Goal: Task Accomplishment & Management: Manage account settings

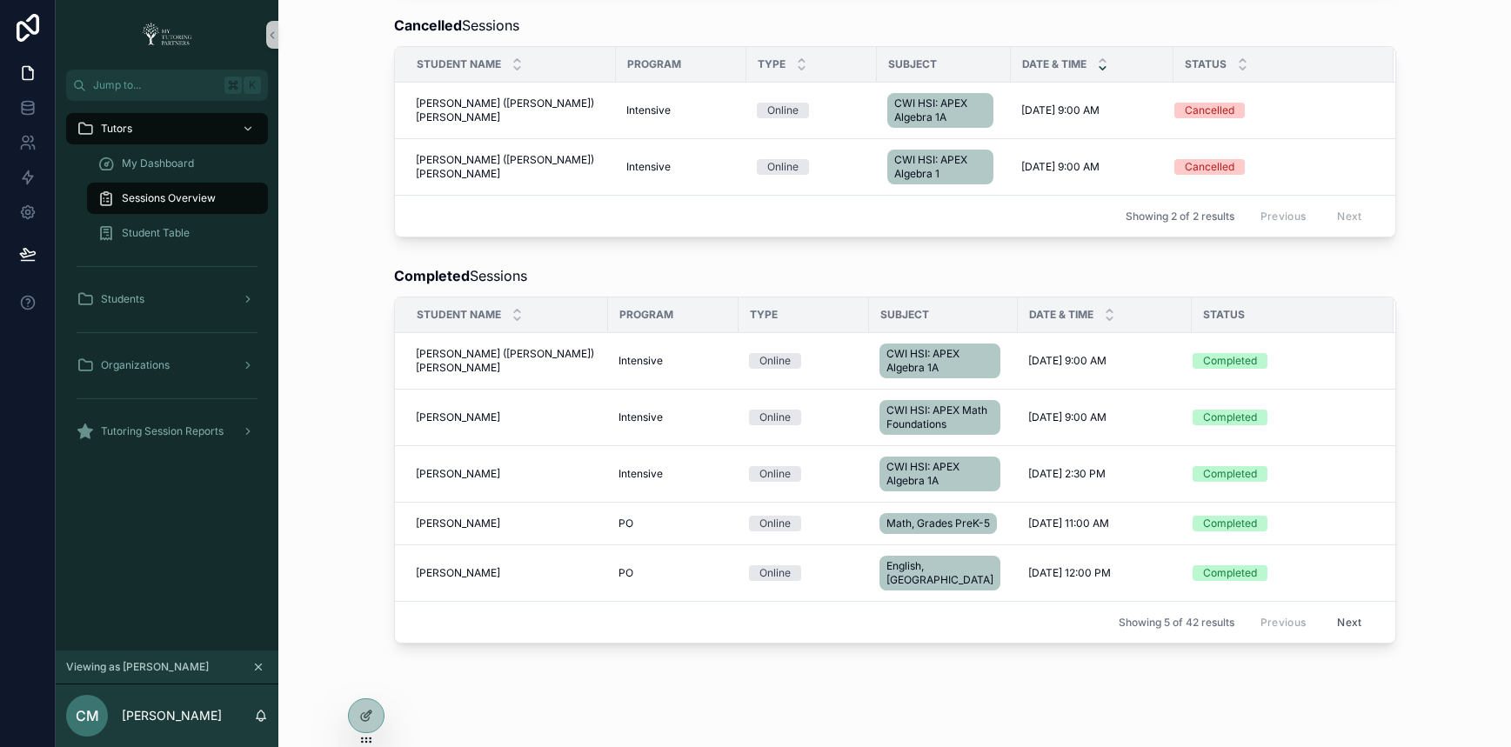
scroll to position [780, 0]
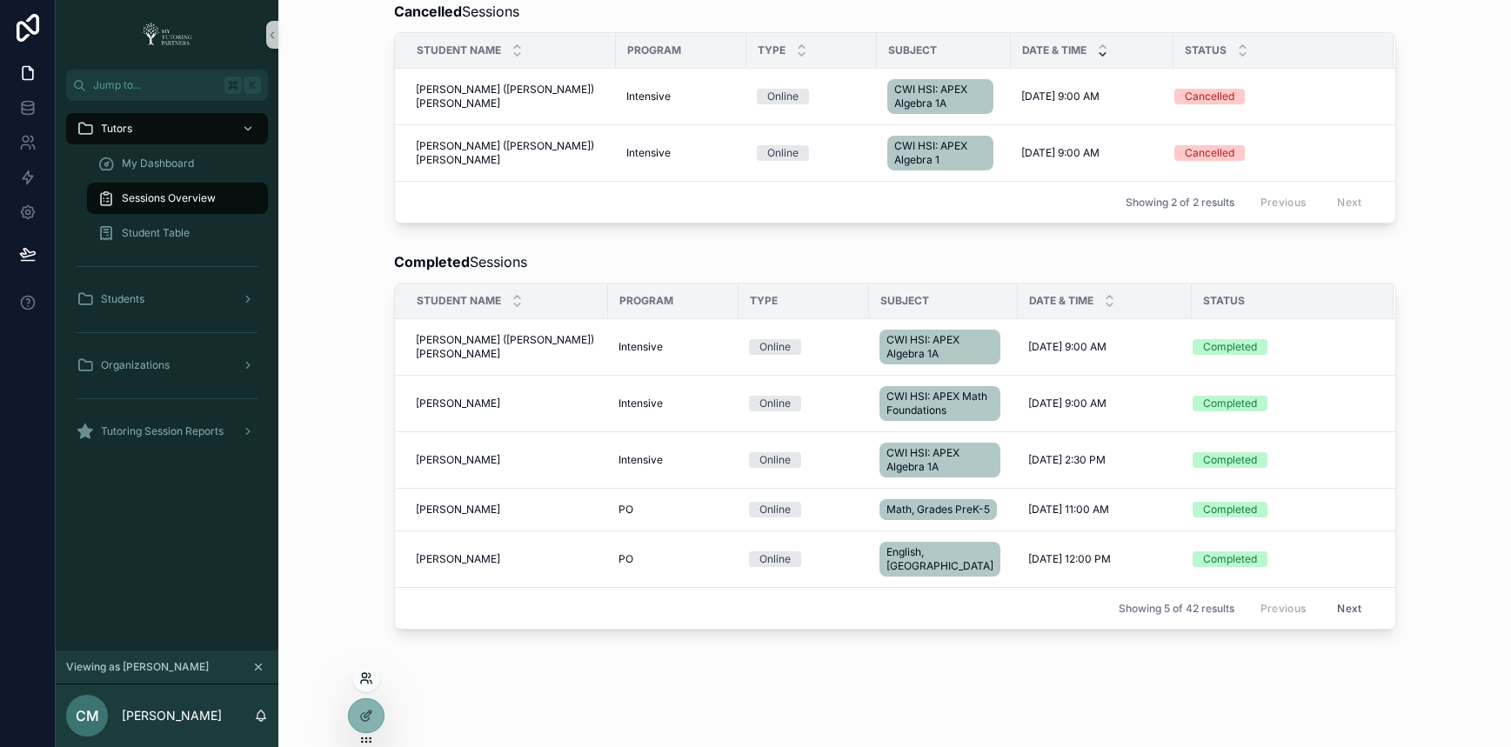
click at [365, 682] on icon at bounding box center [366, 678] width 14 height 14
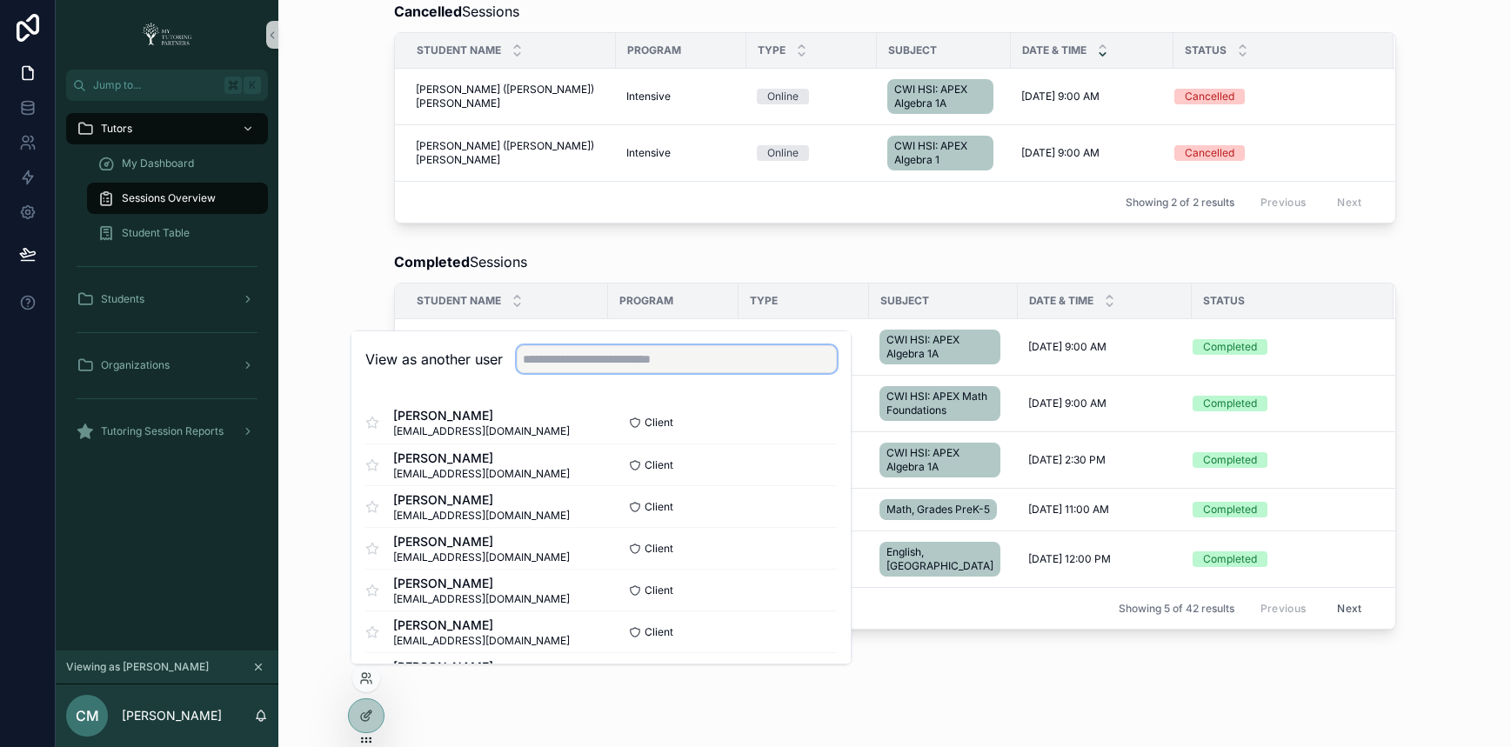
click at [654, 364] on input "text" at bounding box center [677, 359] width 320 height 28
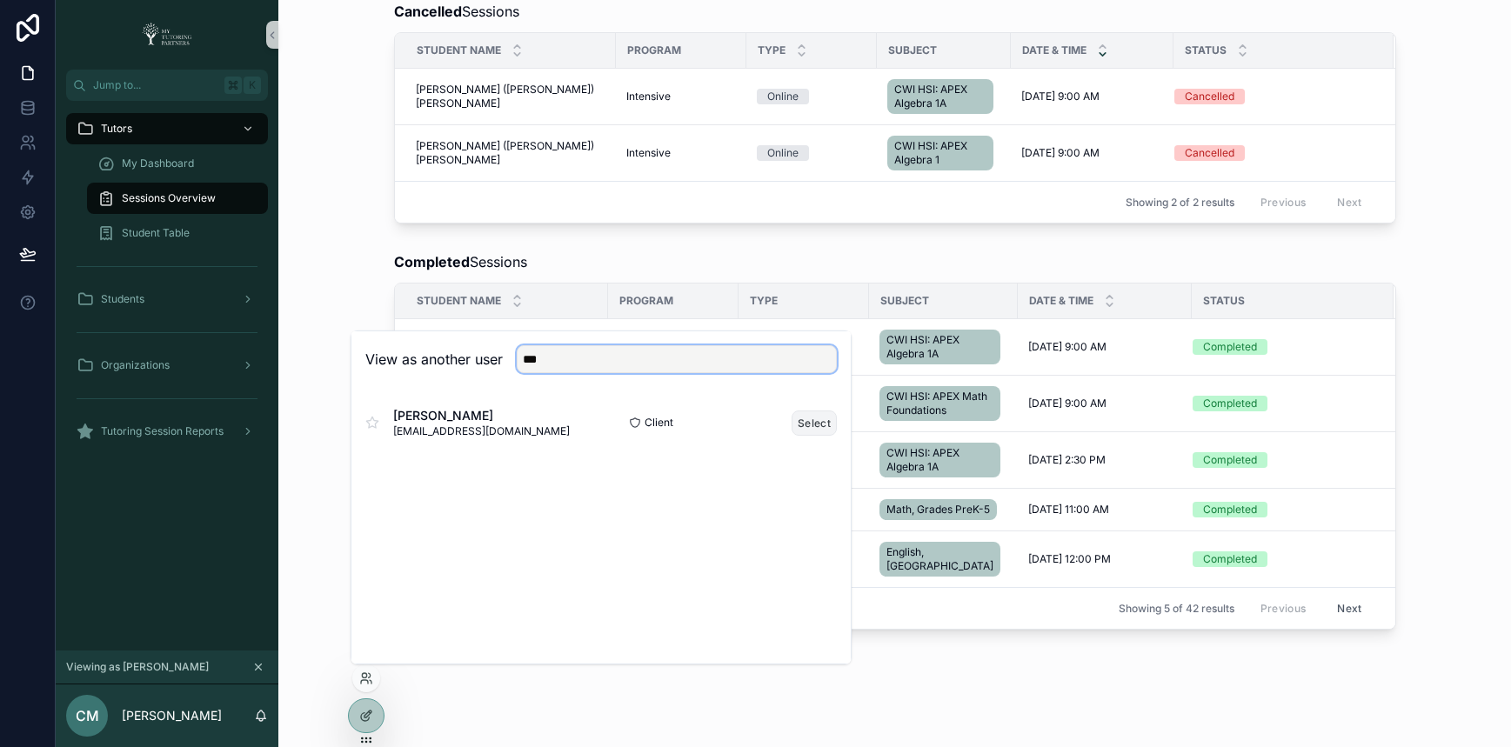
type input "***"
click at [801, 425] on button "Select" at bounding box center [813, 422] width 45 height 25
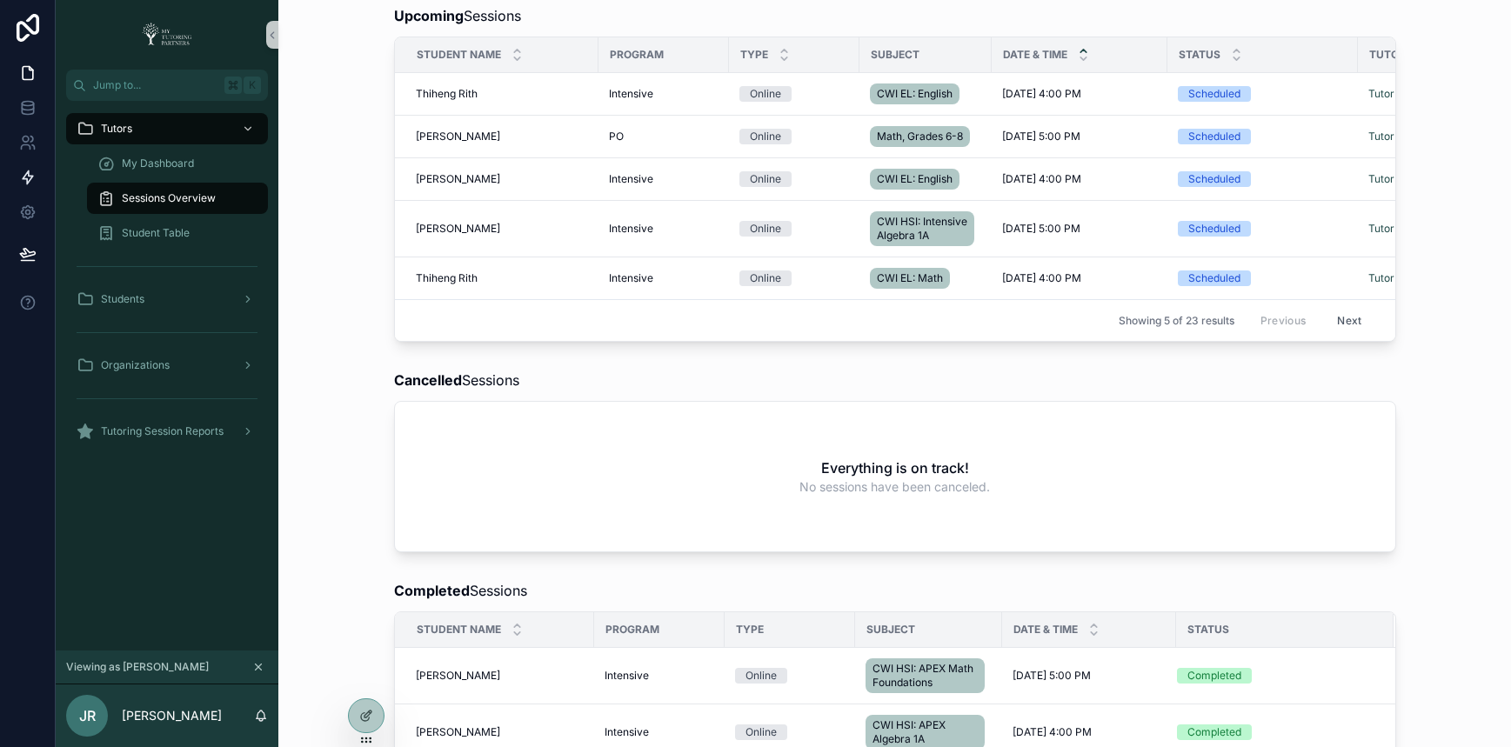
scroll to position [372, 0]
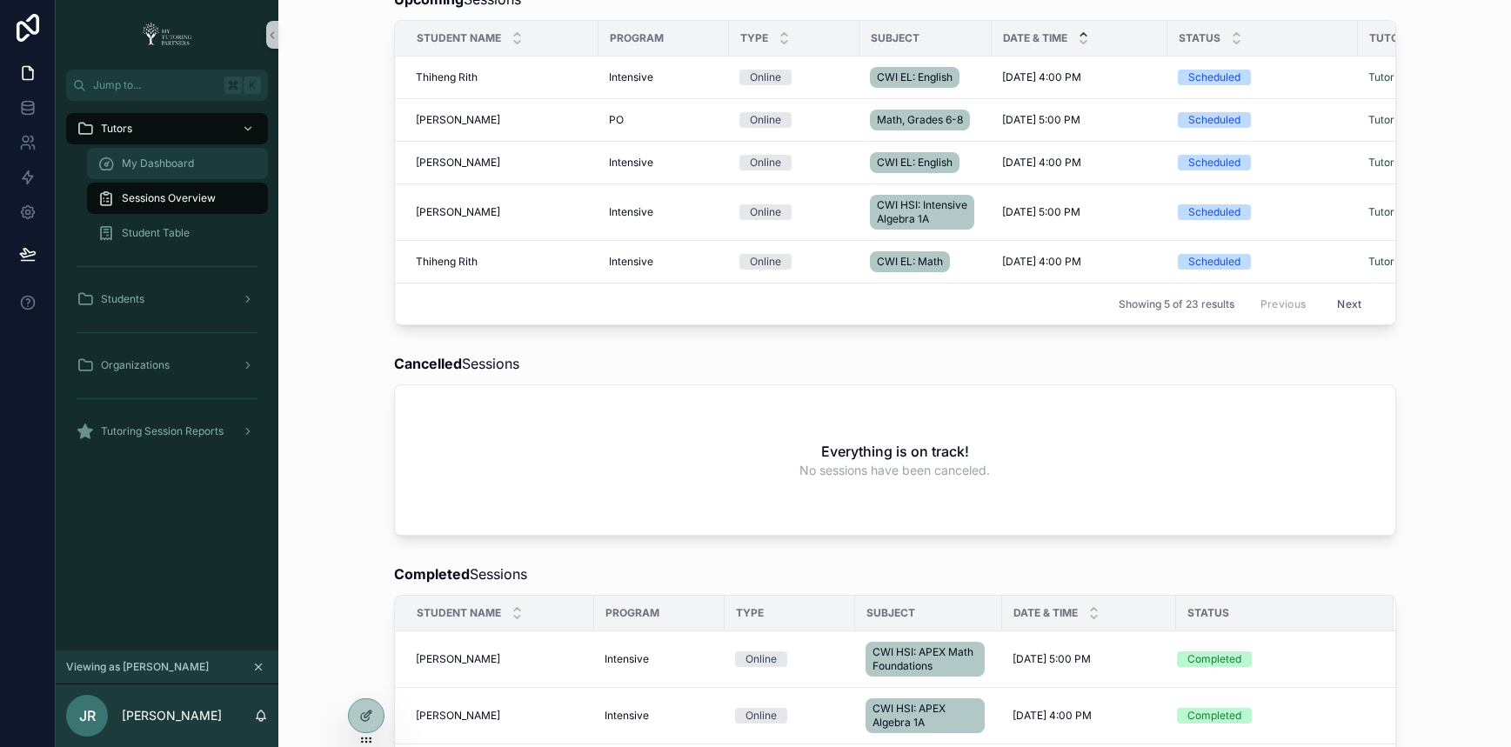
click at [168, 164] on span "My Dashboard" at bounding box center [158, 164] width 72 height 14
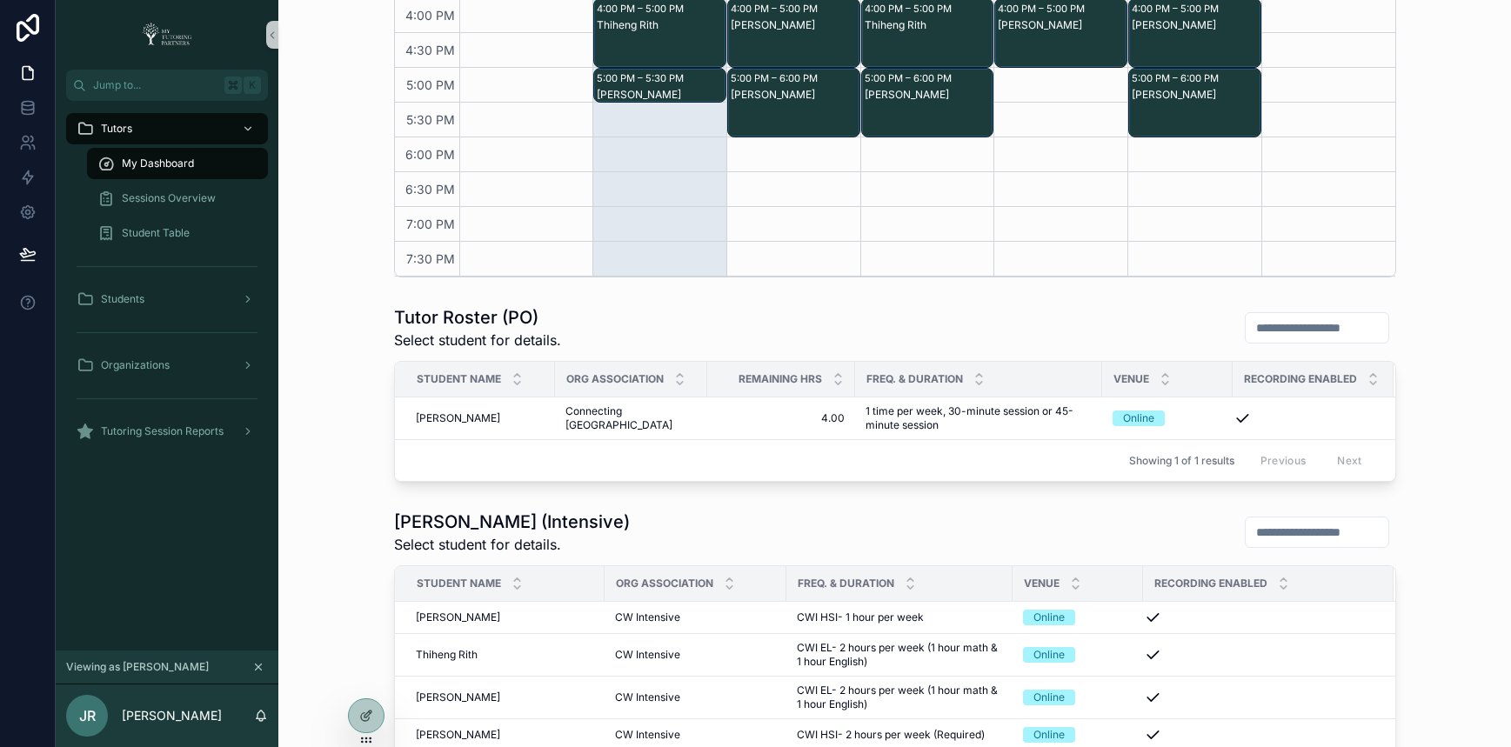
scroll to position [788, 0]
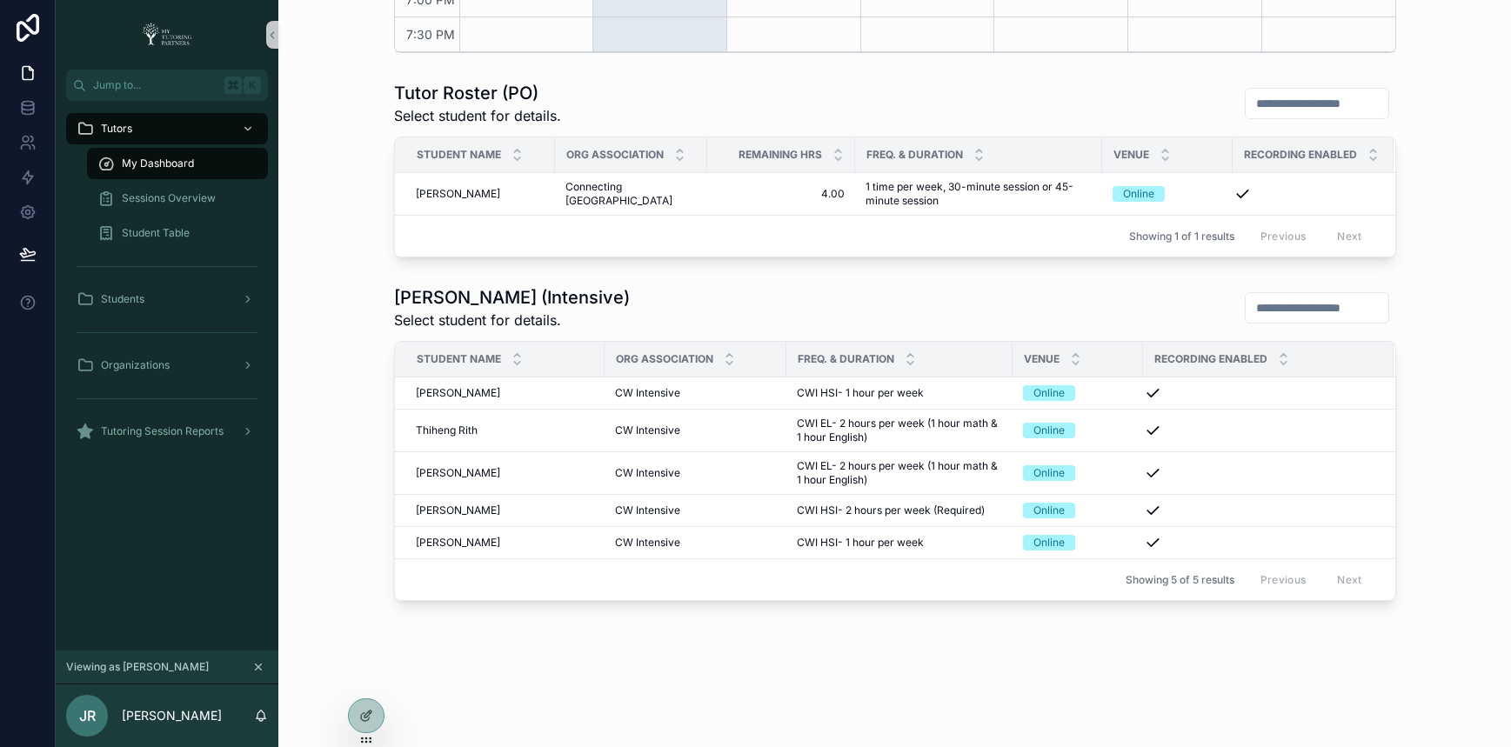
click at [326, 513] on div "Tutor Roster (Intensive) Select student for details. Student Name Org Associati…" at bounding box center [894, 443] width 1204 height 330
click at [357, 279] on div "Tutor Roster (Intensive) Select student for details. Student Name Org Associati…" at bounding box center [894, 443] width 1204 height 330
click at [347, 486] on div "Tutor Roster (Intensive) Select student for details. Student Name Org Associati…" at bounding box center [894, 443] width 1204 height 330
click at [364, 686] on div at bounding box center [366, 678] width 28 height 28
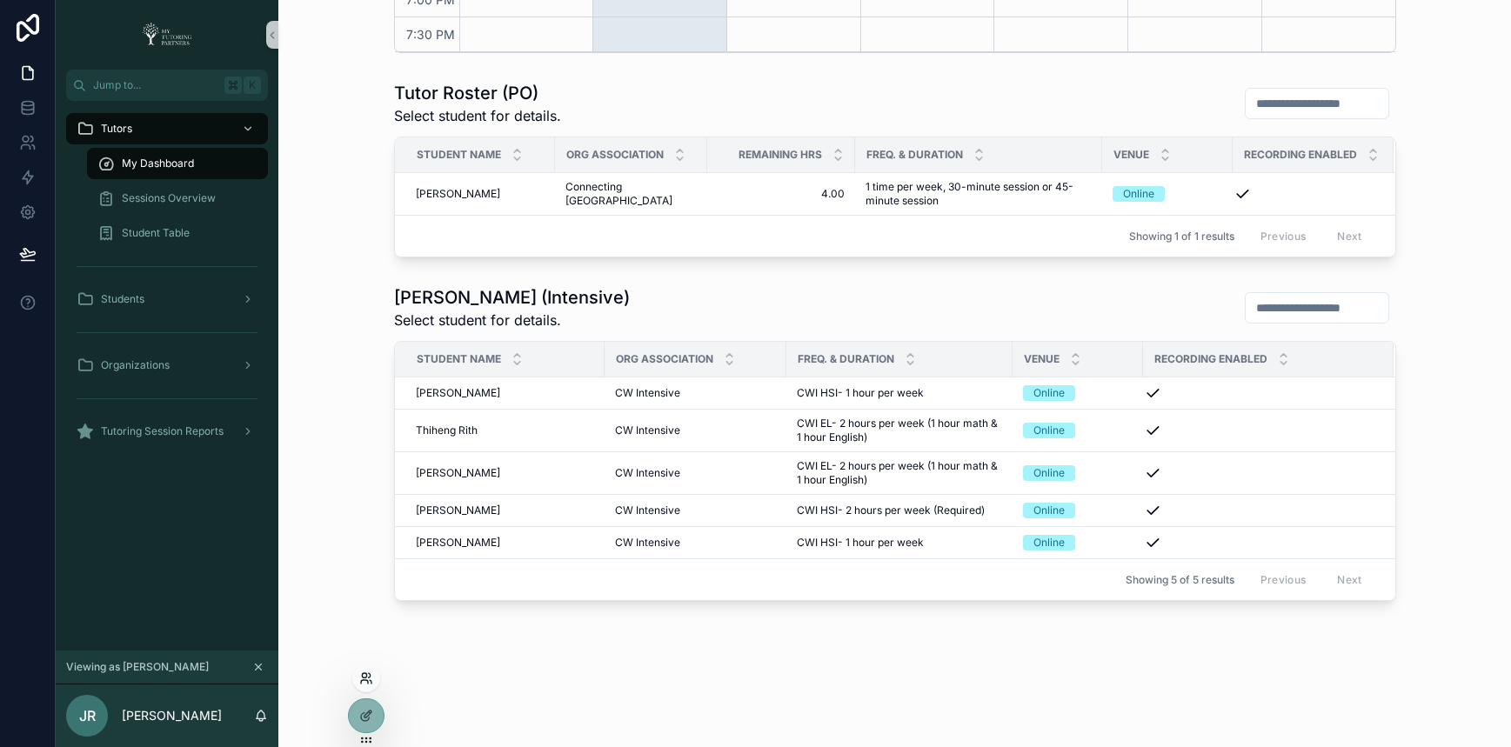
click at [366, 679] on icon at bounding box center [366, 678] width 14 height 14
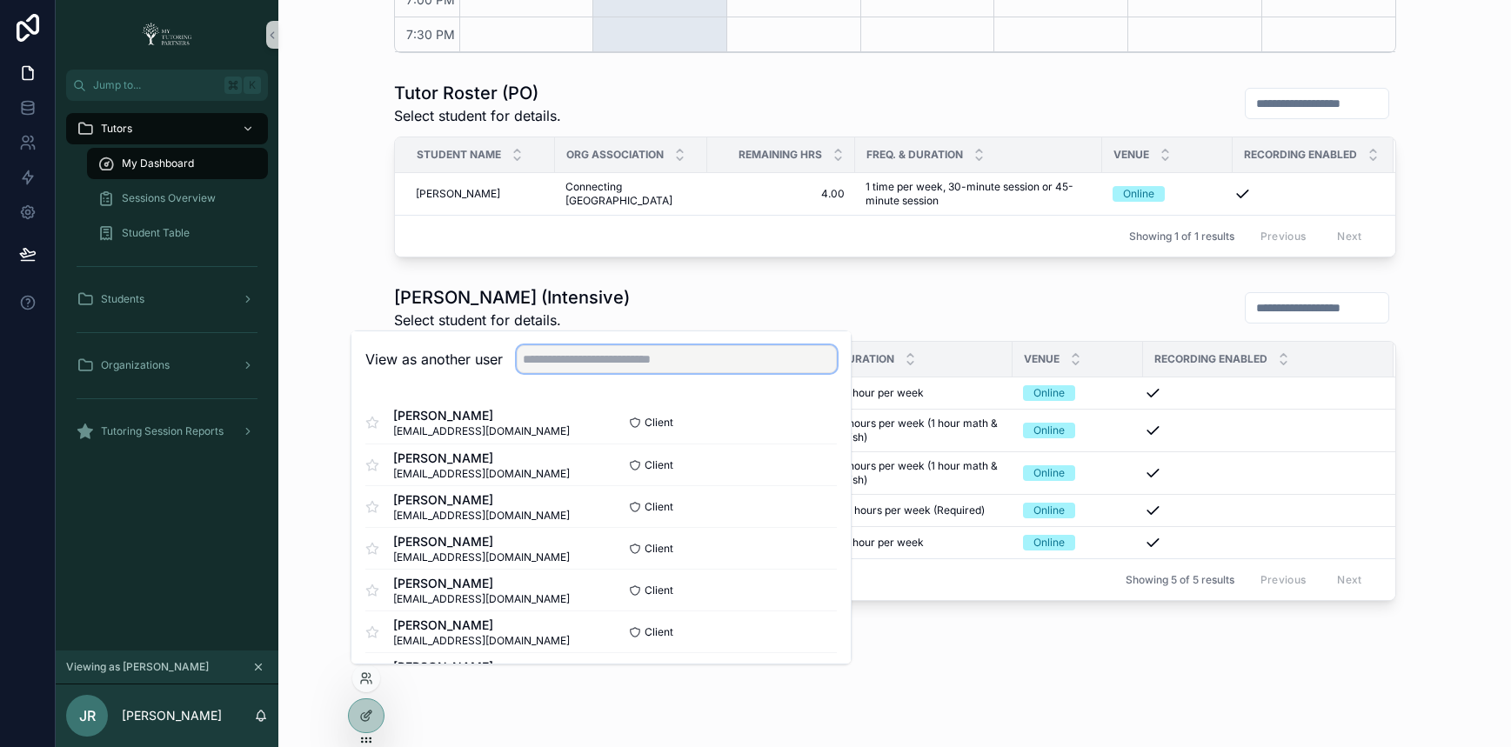
click at [634, 358] on input "text" at bounding box center [677, 359] width 320 height 28
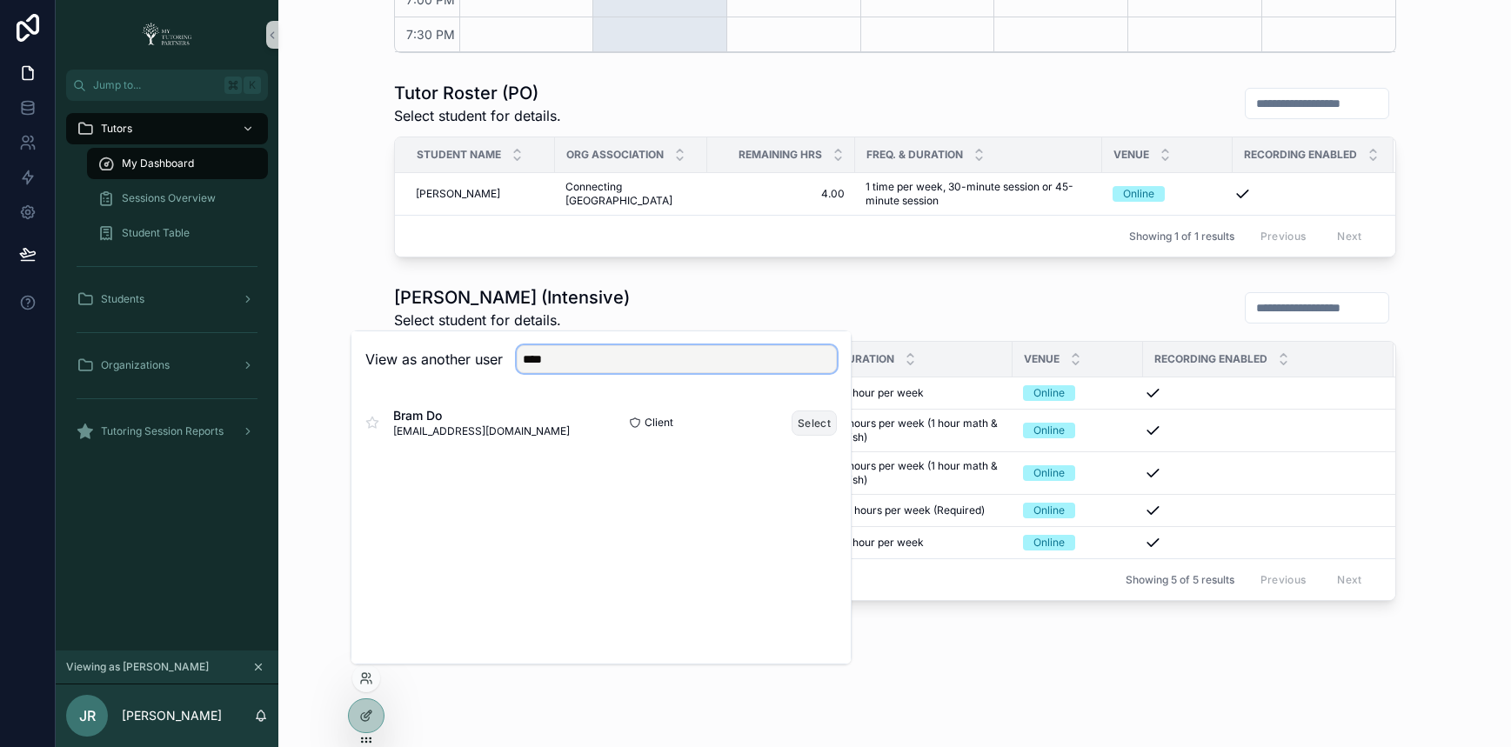
type input "****"
click at [803, 425] on button "Select" at bounding box center [813, 422] width 45 height 25
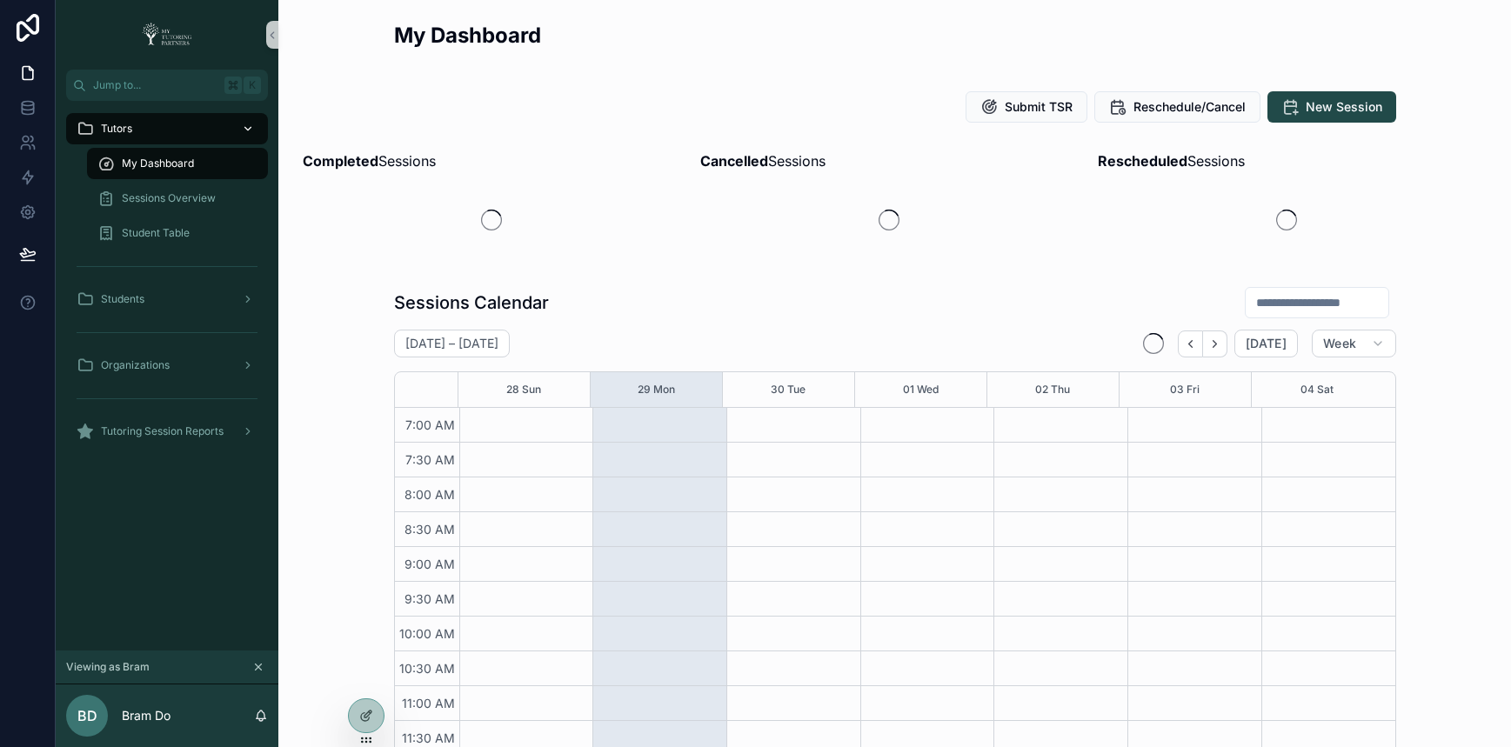
scroll to position [467, 0]
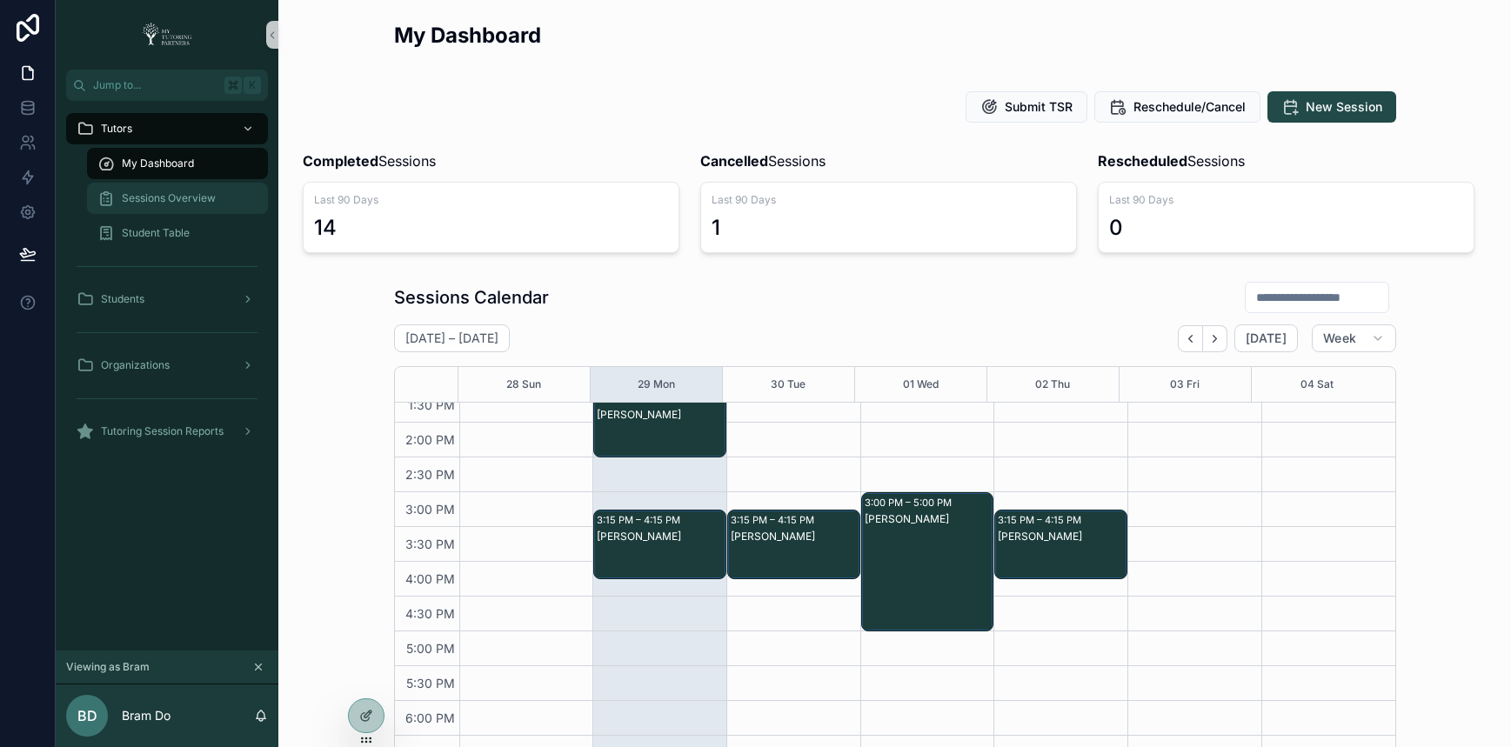
click at [198, 191] on span "Sessions Overview" at bounding box center [169, 198] width 94 height 14
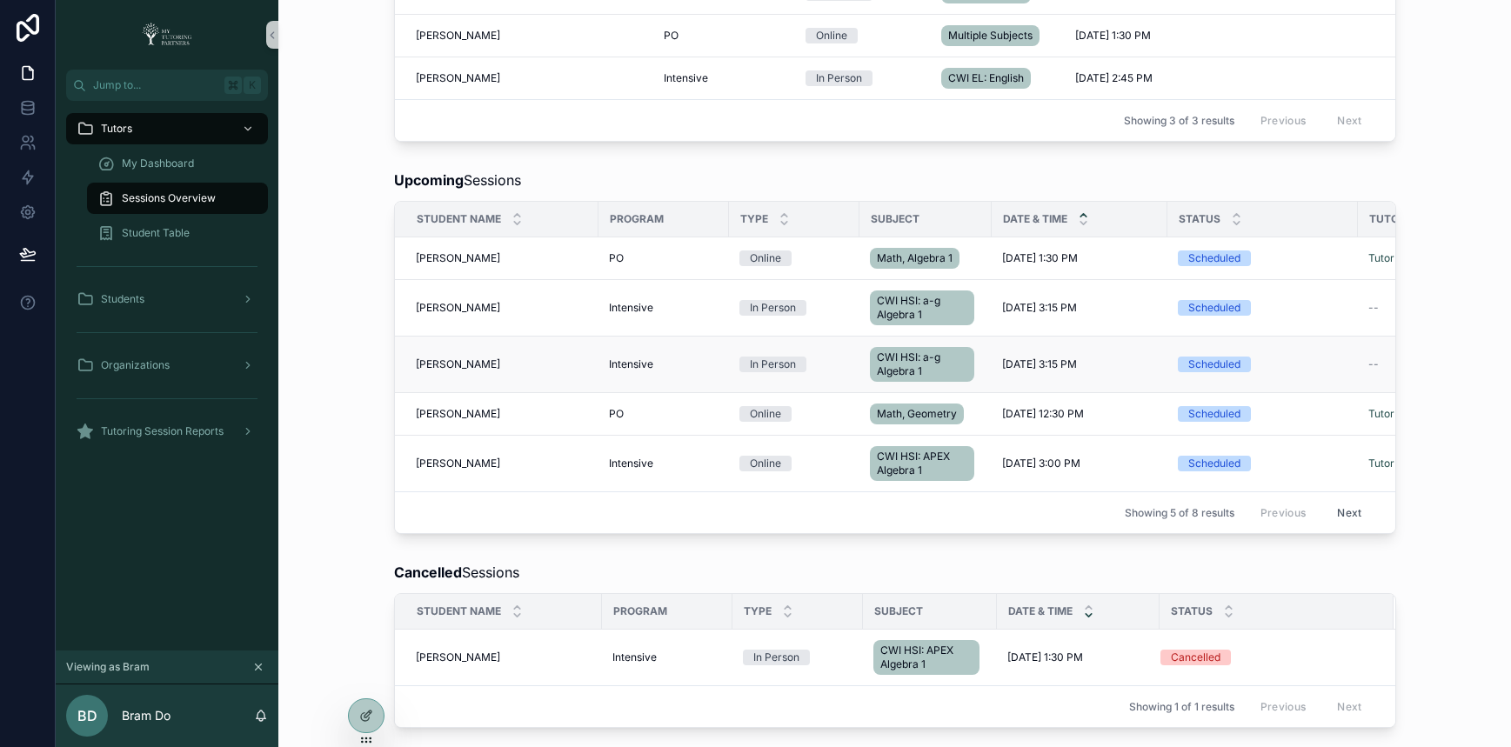
scroll to position [248, 0]
click at [337, 299] on div "Upcoming Sessions Student Name Program Type Subject Date & Time Status Tutor Se…" at bounding box center [894, 350] width 1204 height 378
click at [1334, 510] on button "Next" at bounding box center [1348, 510] width 49 height 27
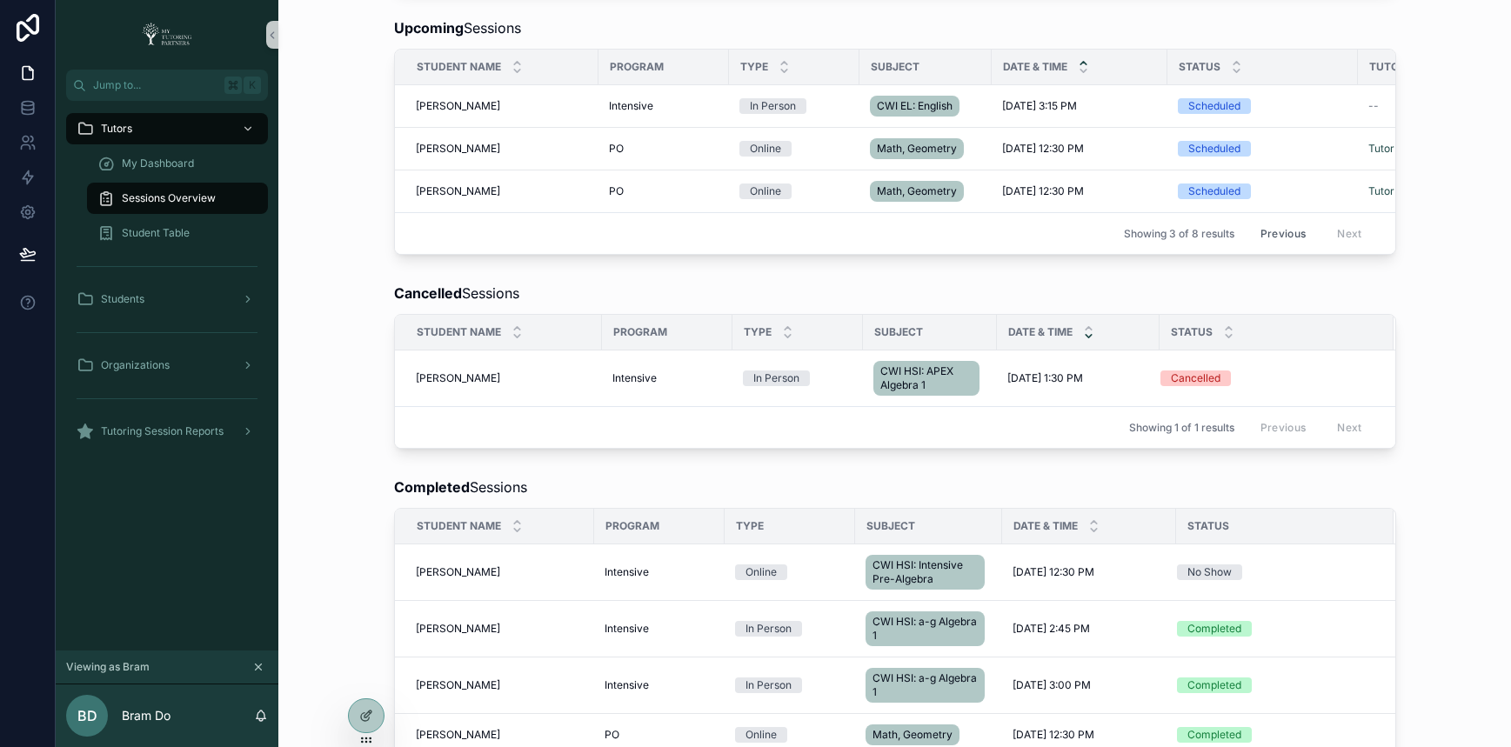
scroll to position [367, 0]
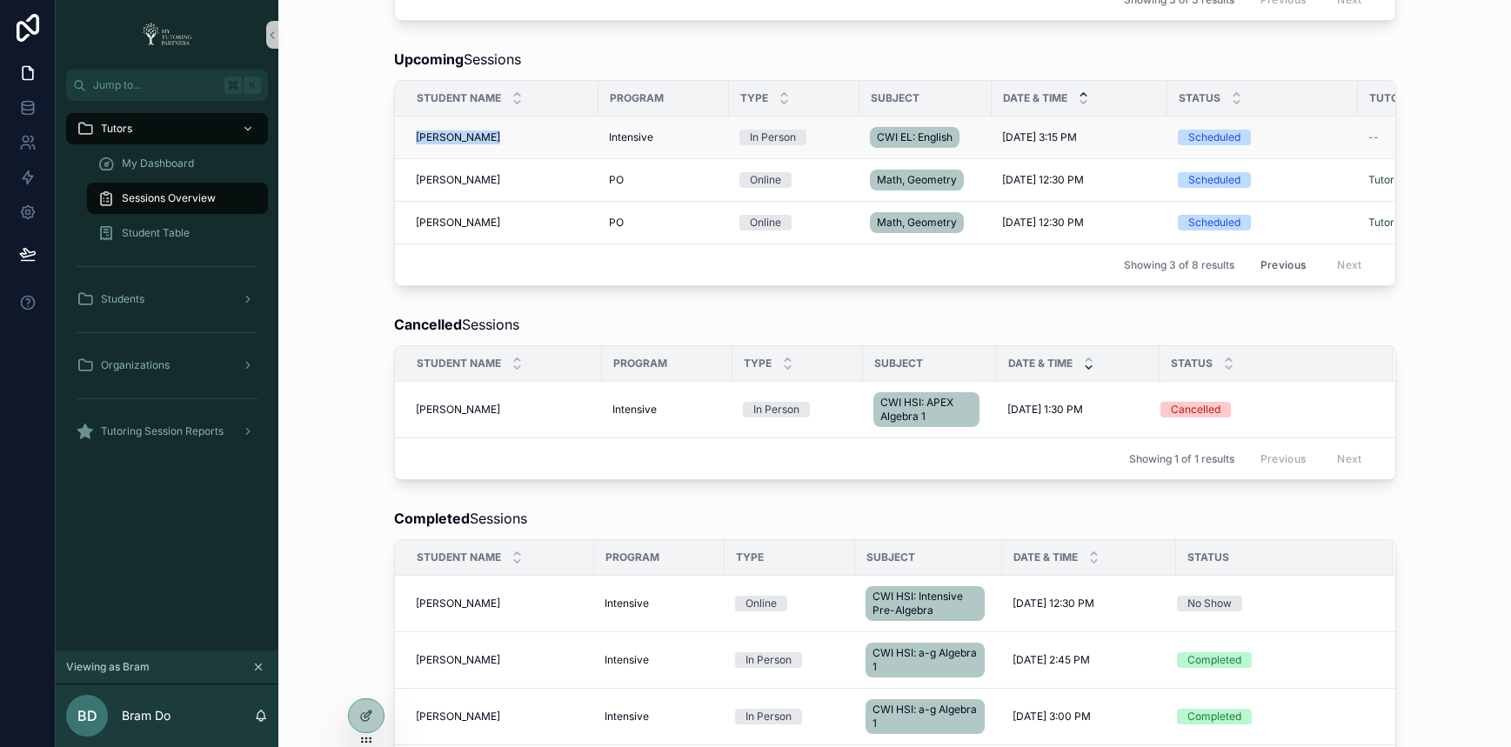
copy span "[PERSON_NAME]"
drag, startPoint x: 484, startPoint y: 138, endPoint x: 406, endPoint y: 141, distance: 77.4
click at [406, 141] on td "Aditya Sharma Aditya Sharma" at bounding box center [496, 138] width 203 height 43
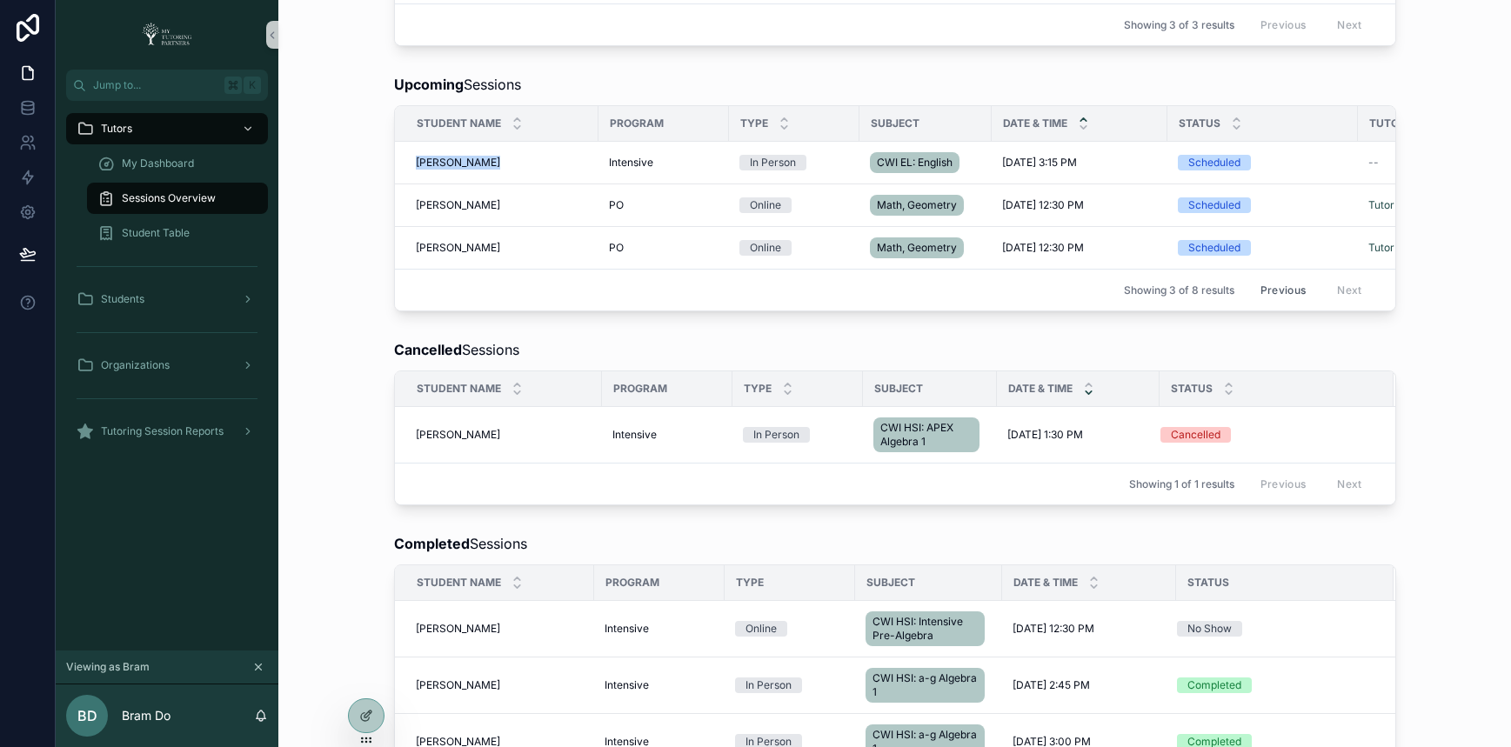
click at [1268, 290] on button "Previous" at bounding box center [1283, 290] width 70 height 27
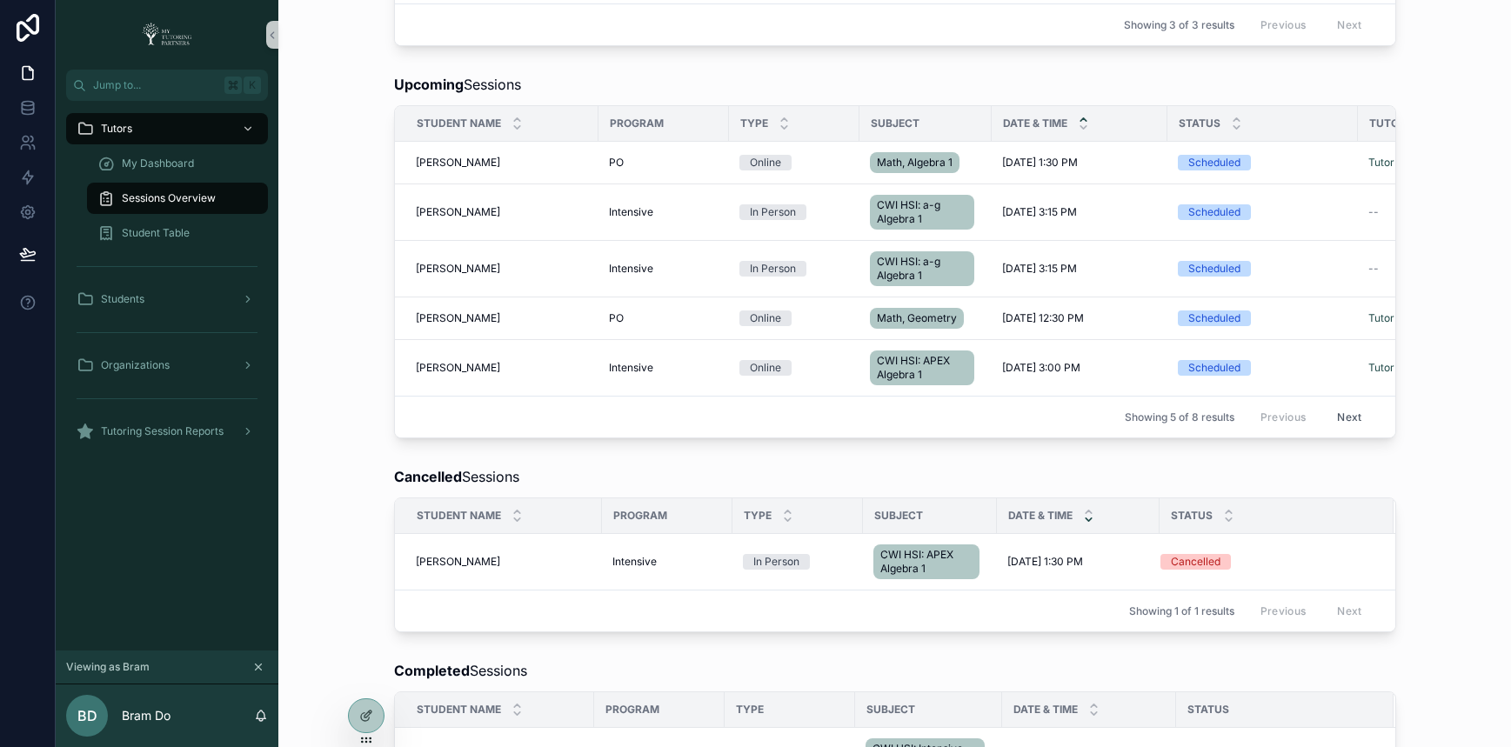
click at [1343, 417] on button "Next" at bounding box center [1348, 416] width 49 height 27
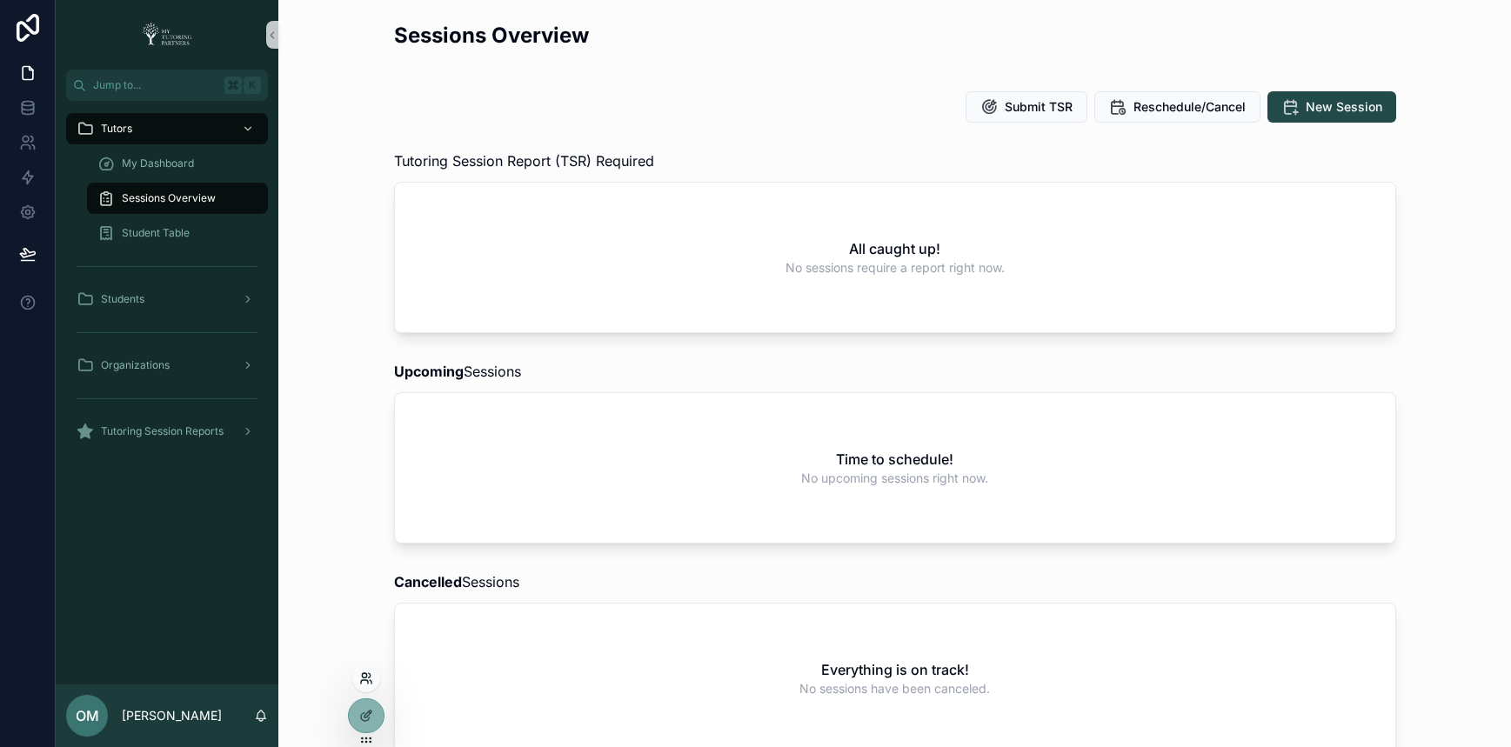
click at [363, 678] on icon at bounding box center [366, 678] width 14 height 14
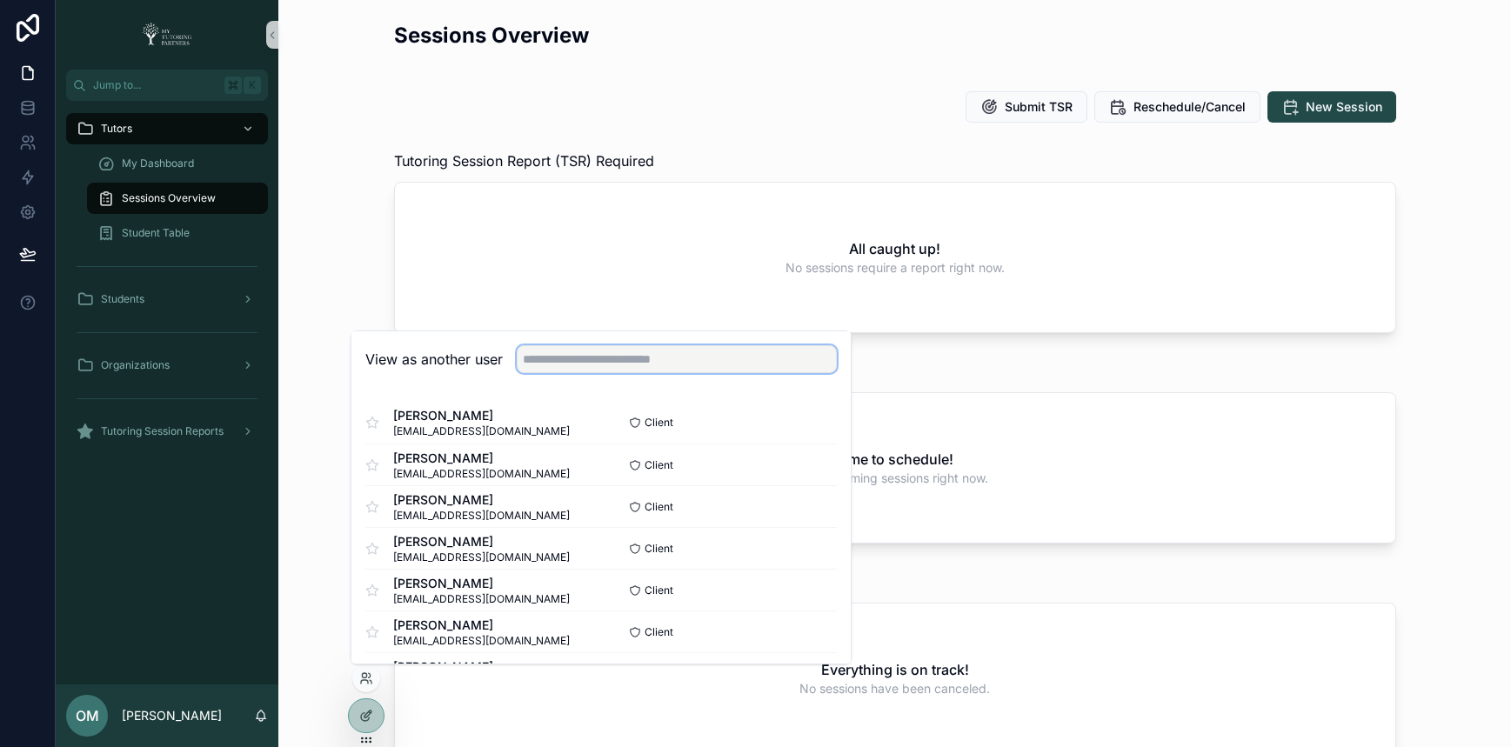
click at [635, 355] on input "text" at bounding box center [677, 359] width 320 height 28
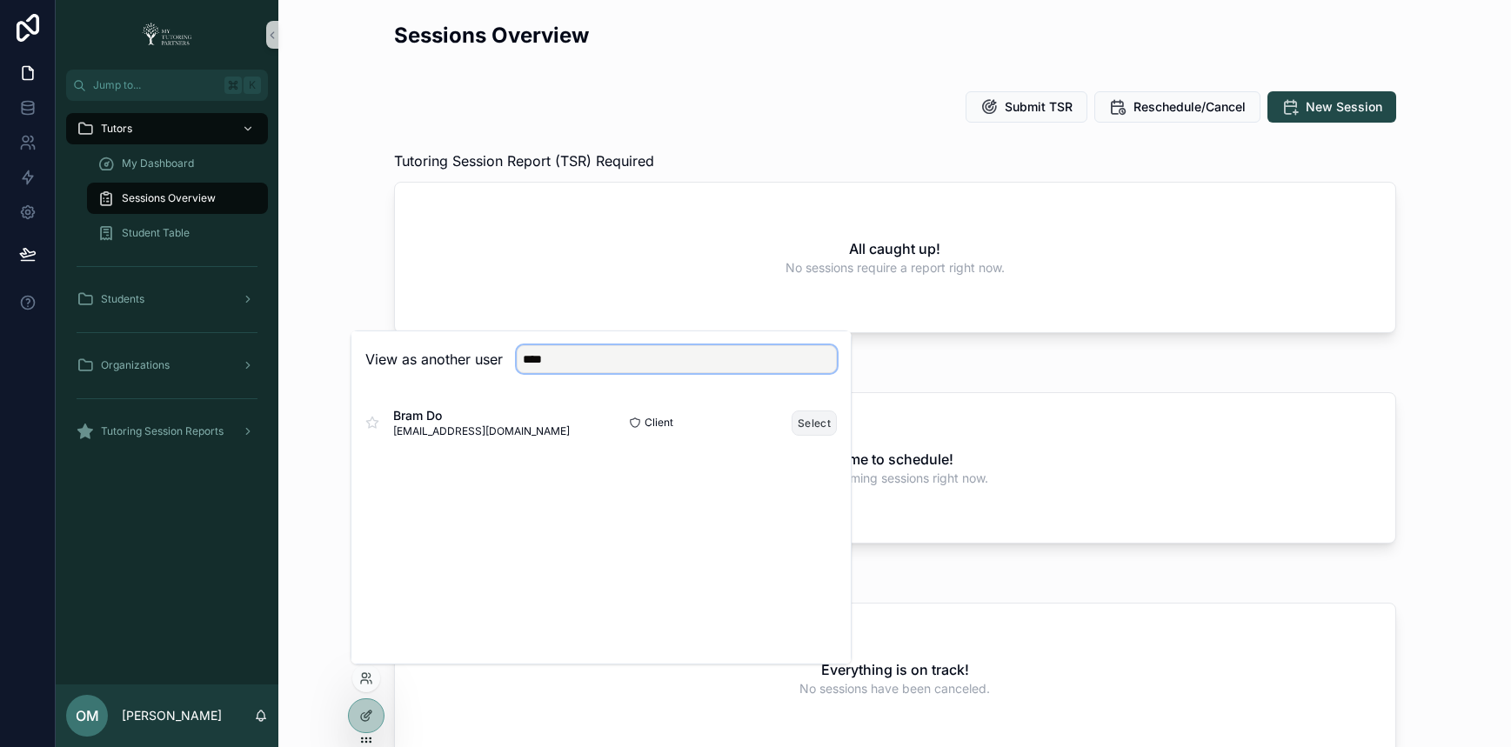
type input "****"
click at [819, 423] on button "Select" at bounding box center [813, 422] width 45 height 25
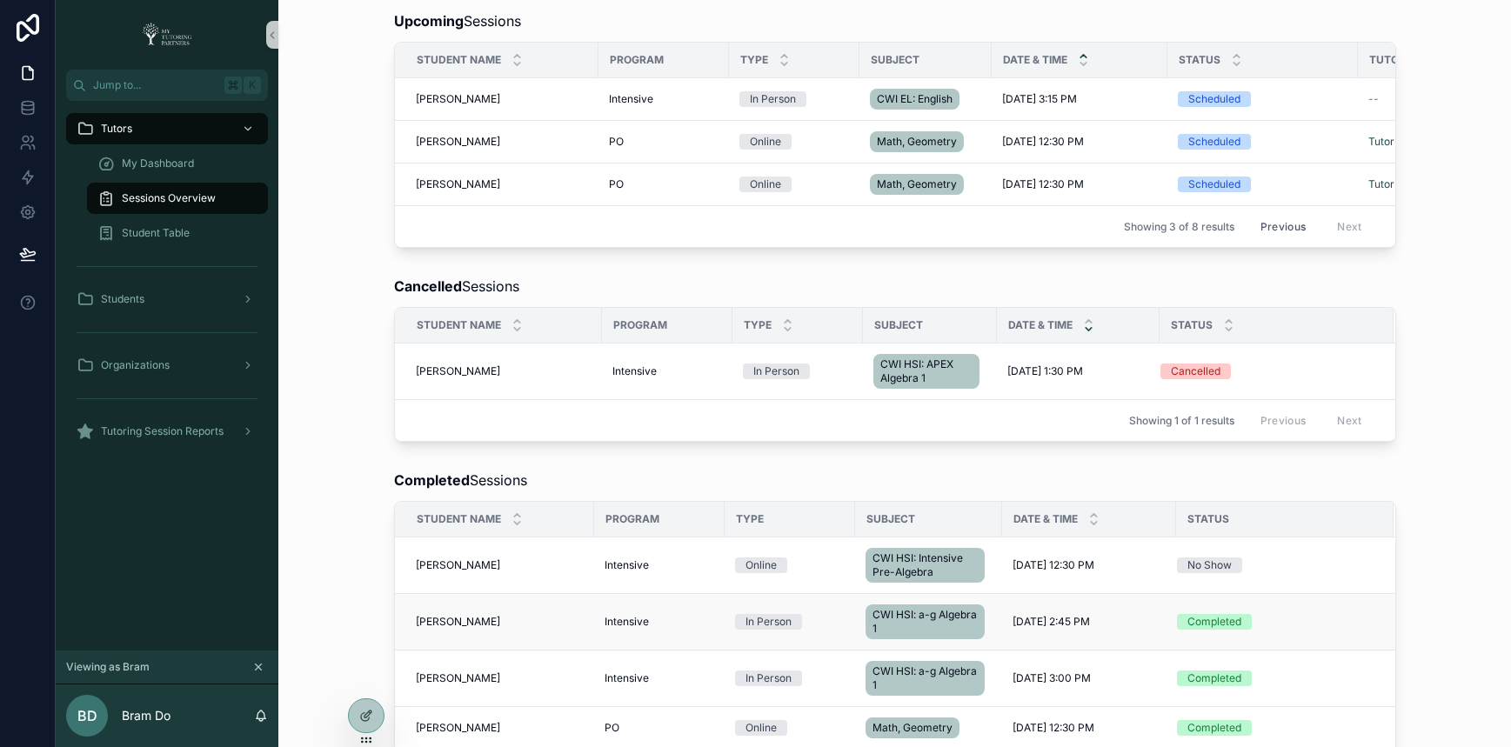
scroll to position [400, 0]
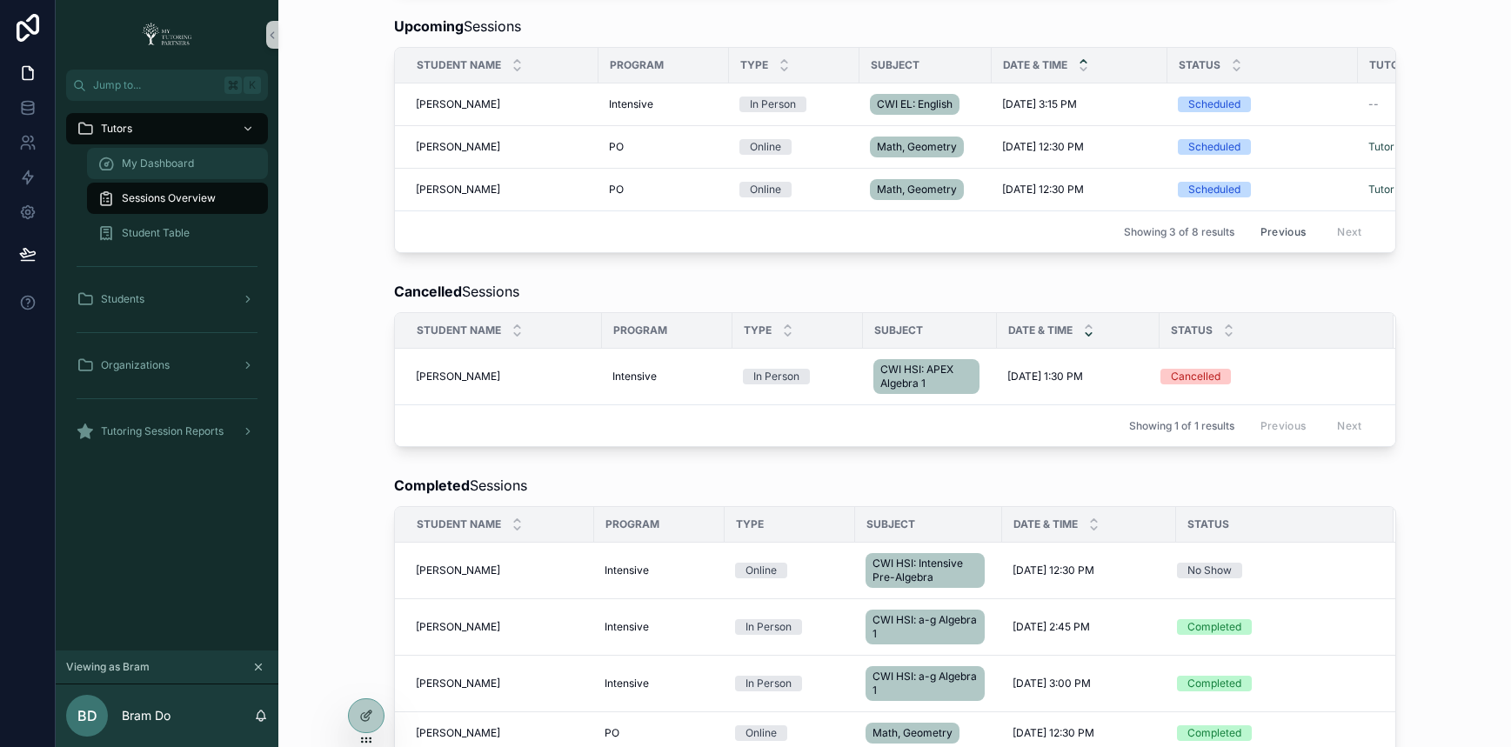
click at [181, 164] on span "My Dashboard" at bounding box center [158, 164] width 72 height 14
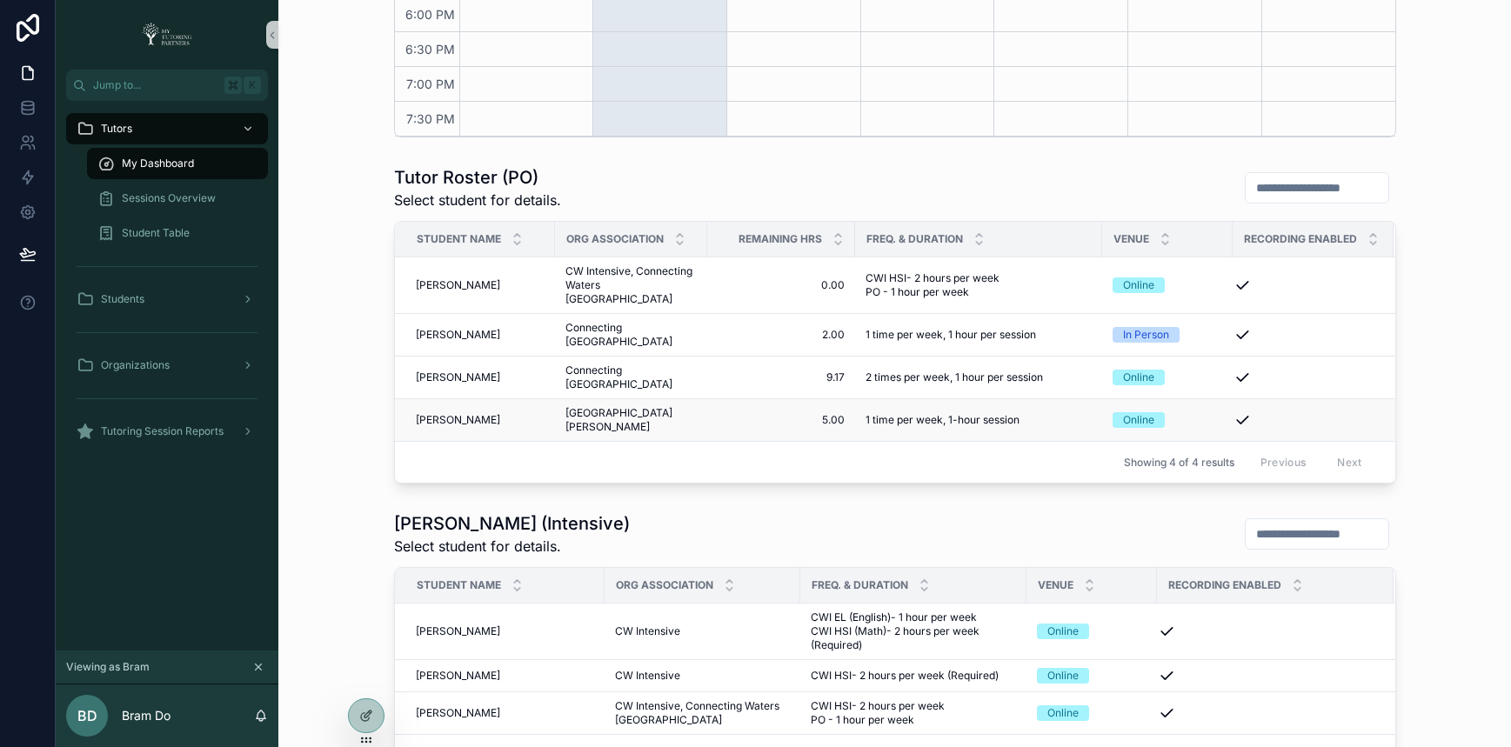
scroll to position [865, 0]
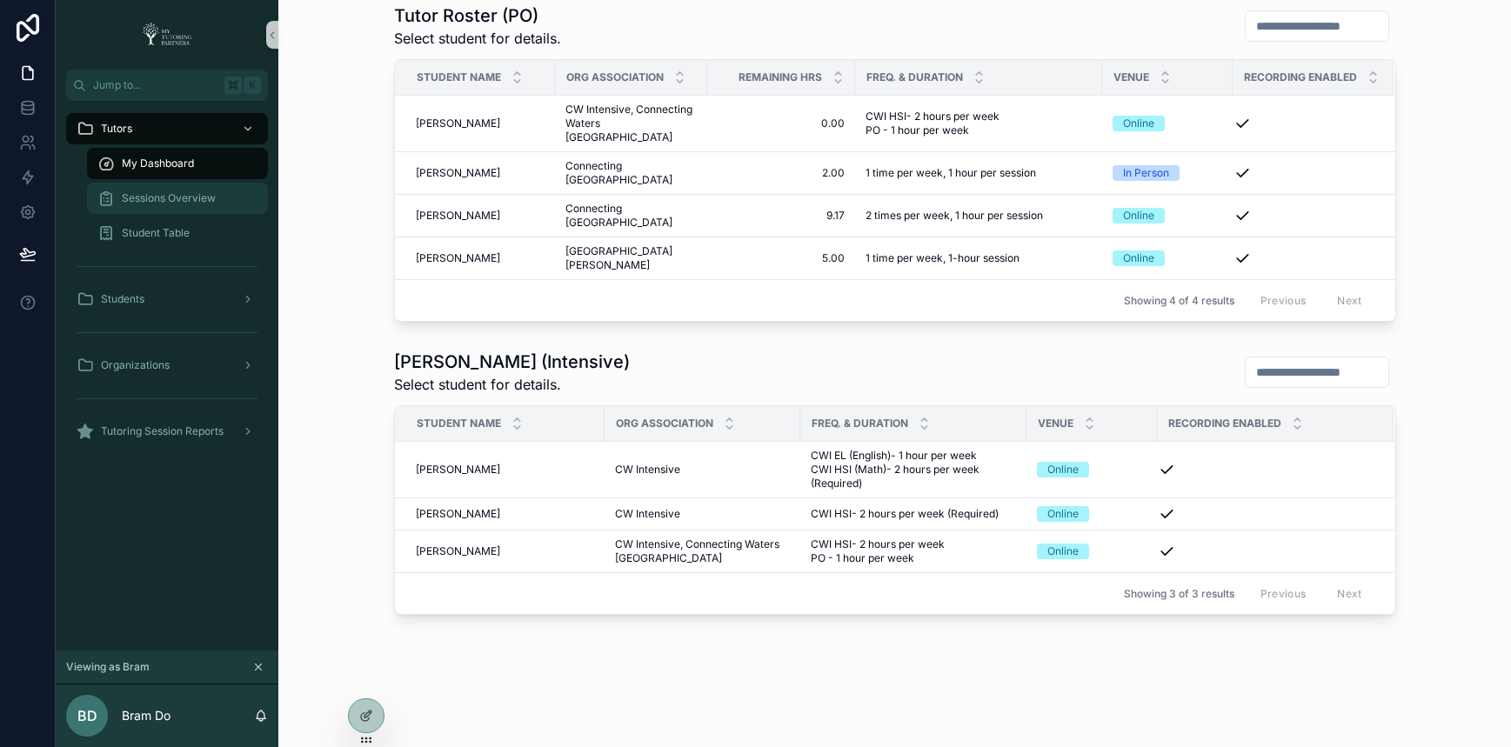
click at [159, 200] on span "Sessions Overview" at bounding box center [169, 198] width 94 height 14
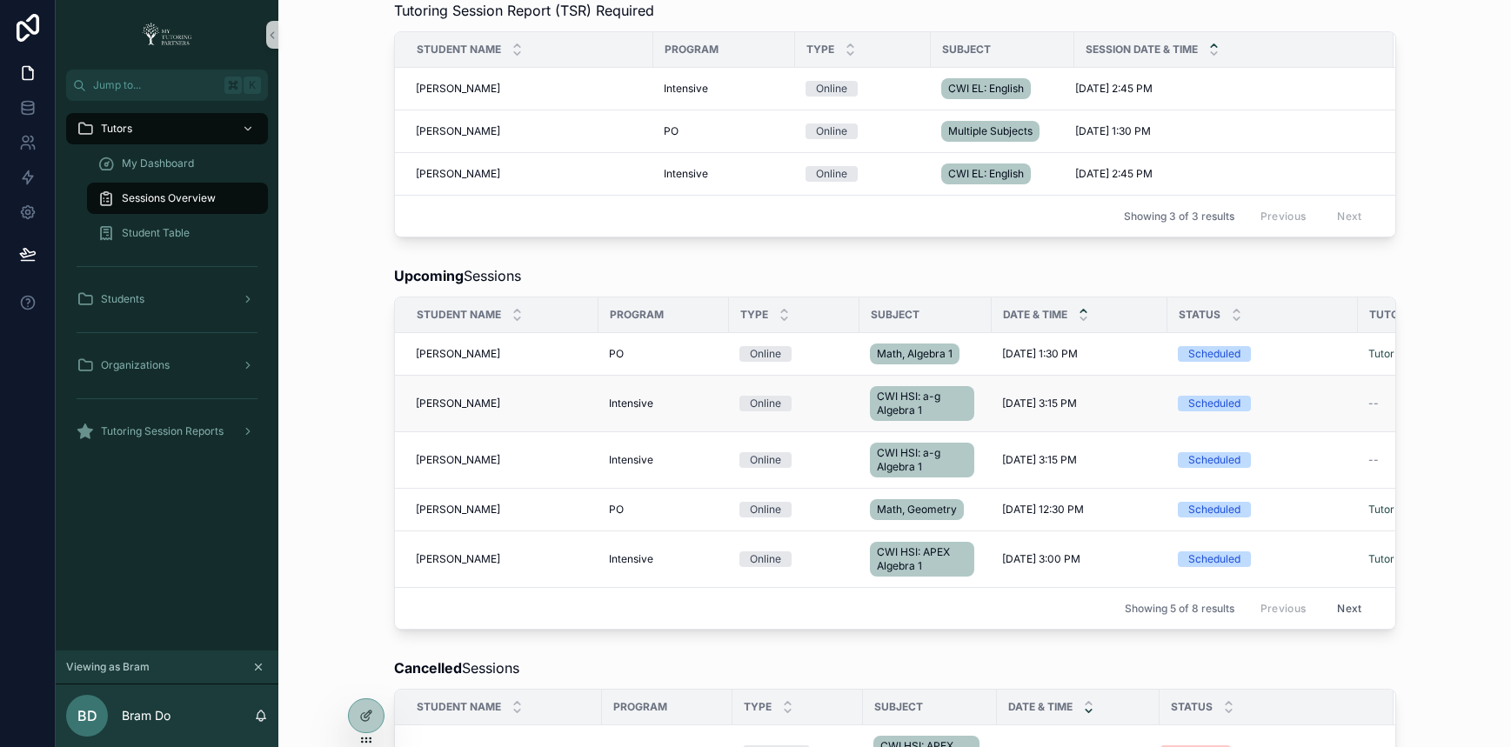
scroll to position [148, 0]
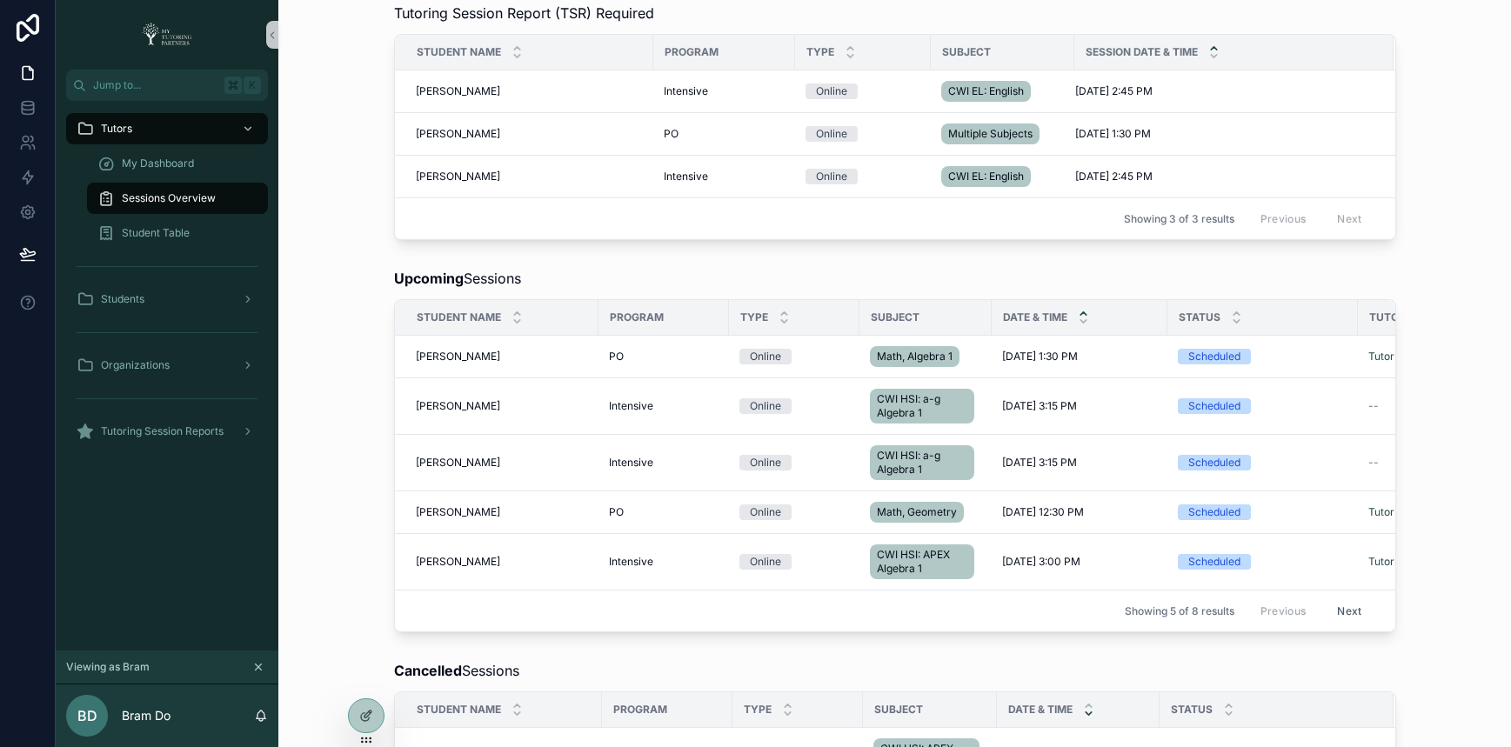
click at [1345, 610] on button "Next" at bounding box center [1348, 610] width 49 height 27
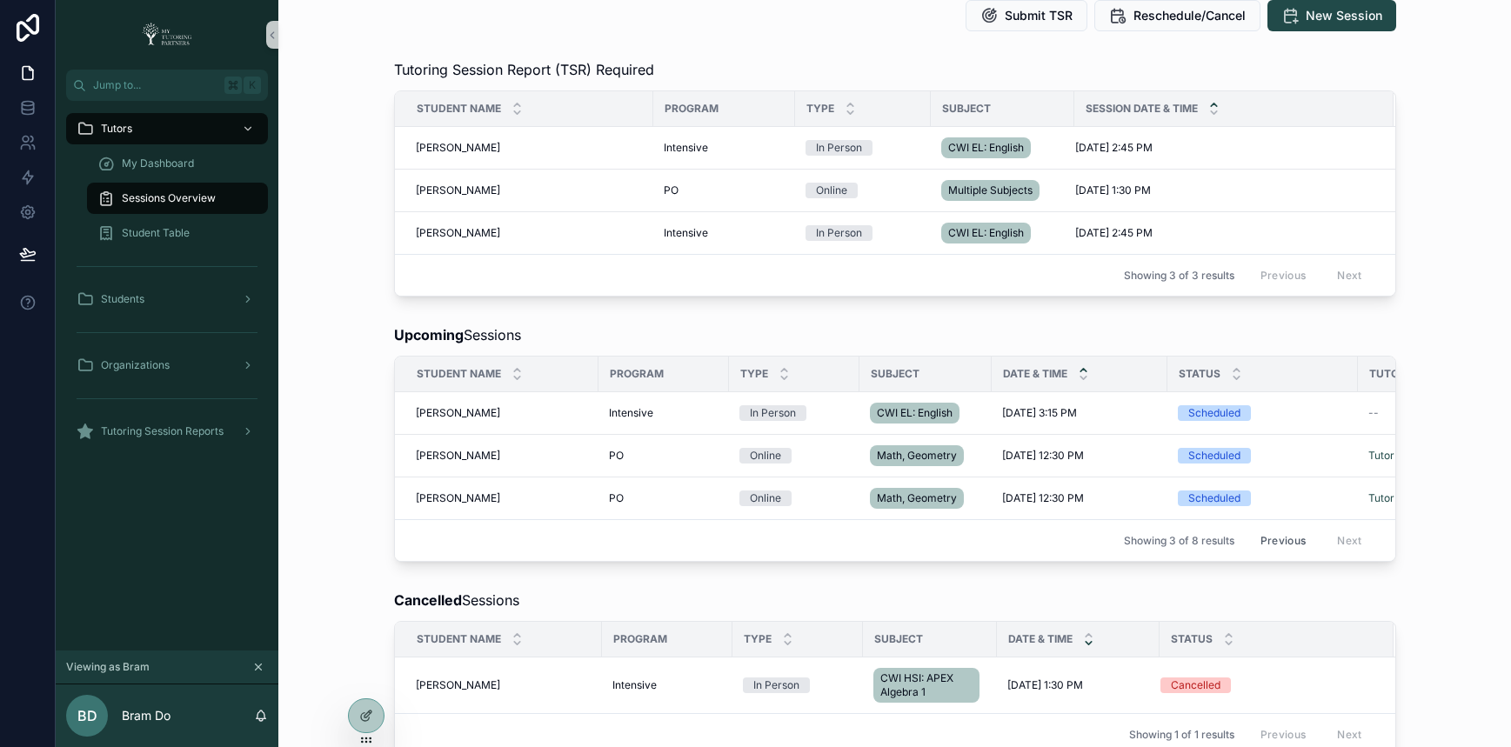
scroll to position [90, 0]
click at [1270, 311] on div "Sessions Overview Submit TSR Reschedule/Cancel New Session Tutoring Session Rep…" at bounding box center [894, 595] width 1232 height 1371
click at [1343, 273] on div "Previous Next" at bounding box center [1311, 276] width 126 height 27
click at [1306, 271] on div "Previous Next" at bounding box center [1311, 276] width 126 height 27
click at [1282, 543] on button "Previous" at bounding box center [1283, 541] width 70 height 27
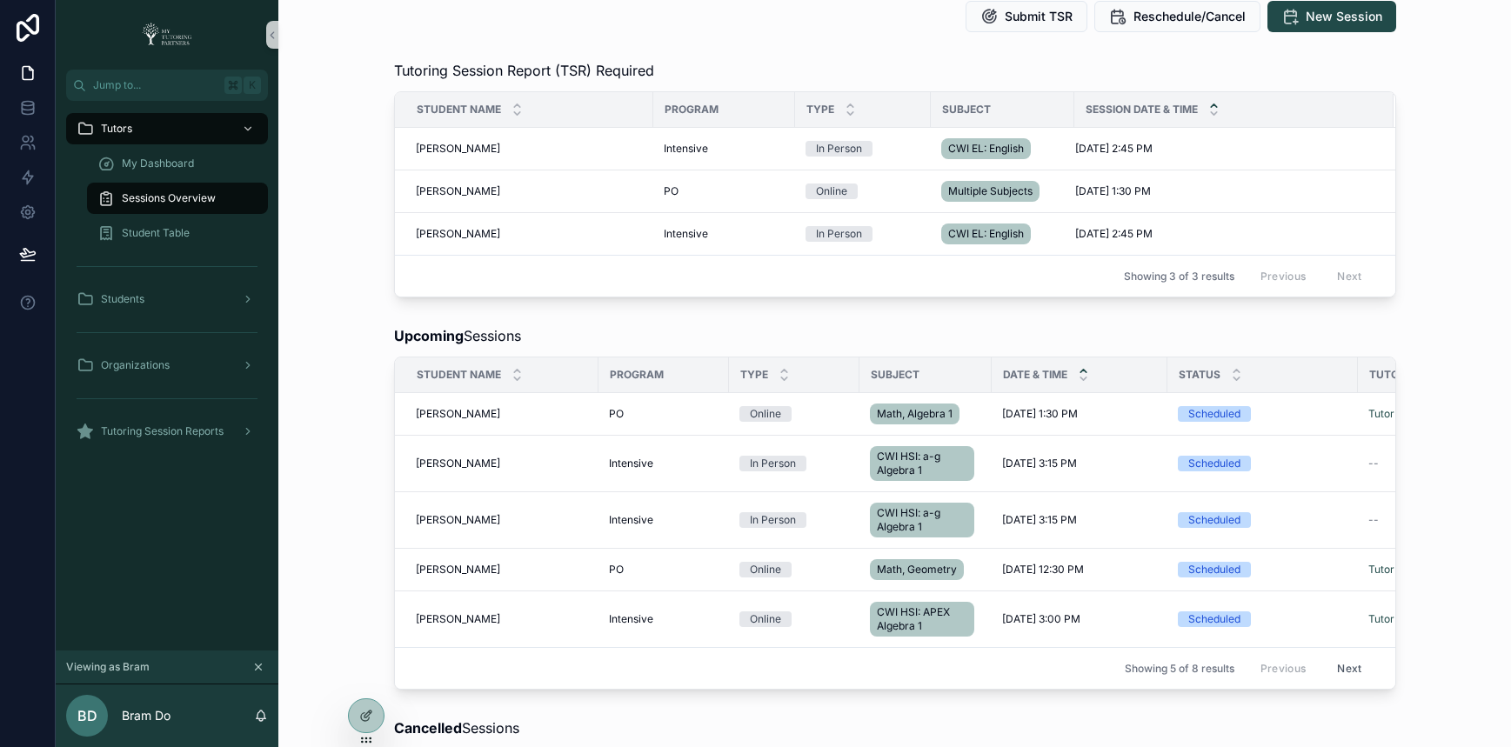
click at [1342, 666] on button "Next" at bounding box center [1348, 668] width 49 height 27
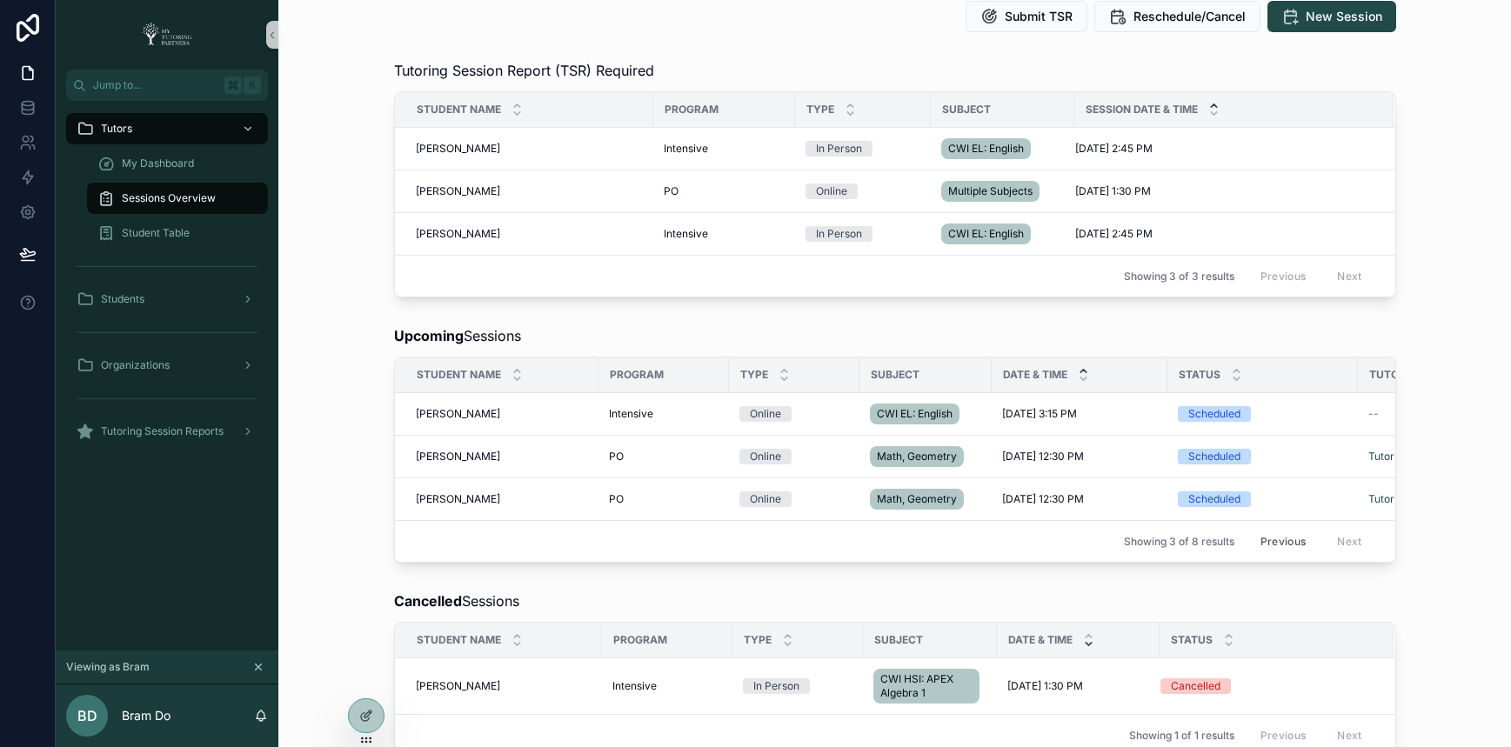
click at [1274, 545] on button "Previous" at bounding box center [1283, 541] width 70 height 27
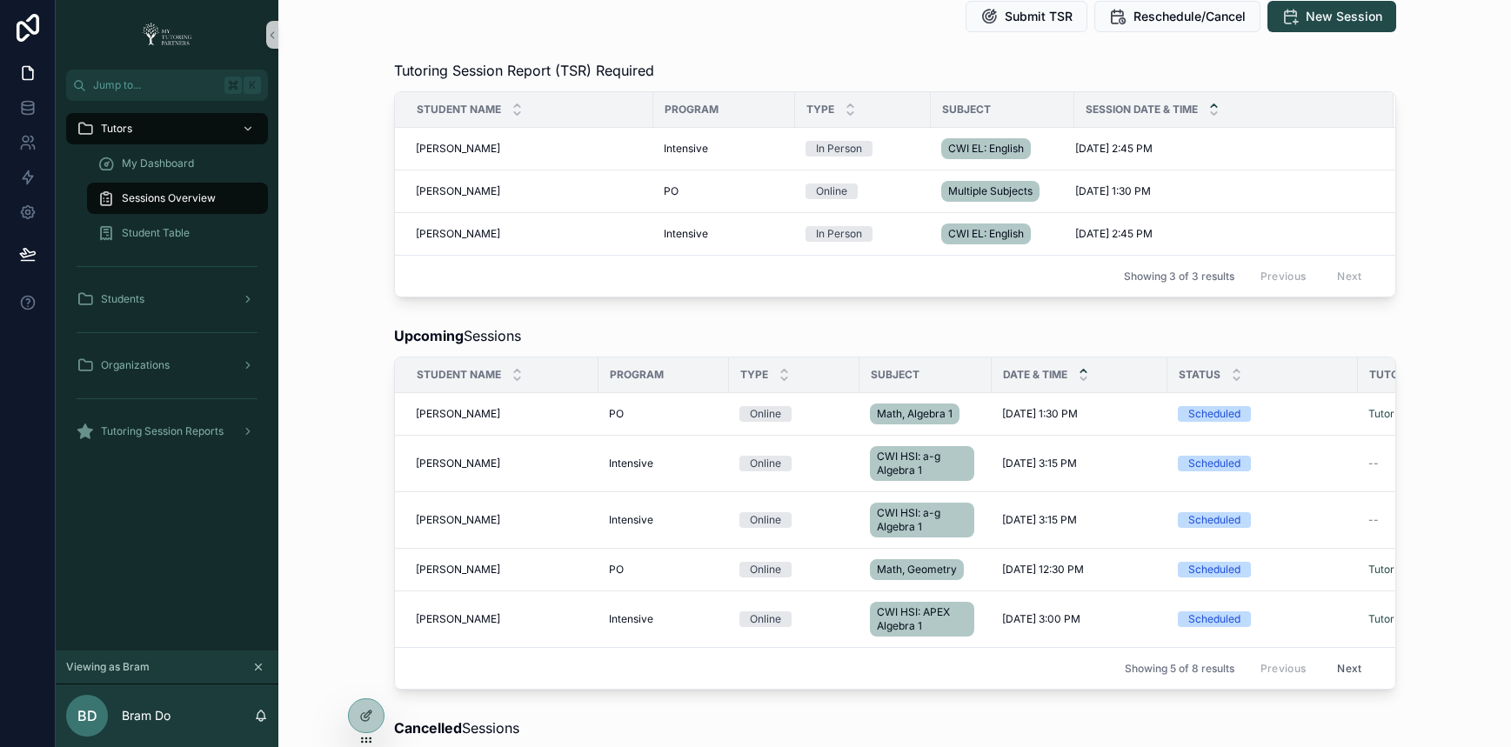
click at [745, 318] on div "Upcoming Sessions Student Name Program Type Subject Date & Time Status Tutor Se…" at bounding box center [894, 507] width 1204 height 378
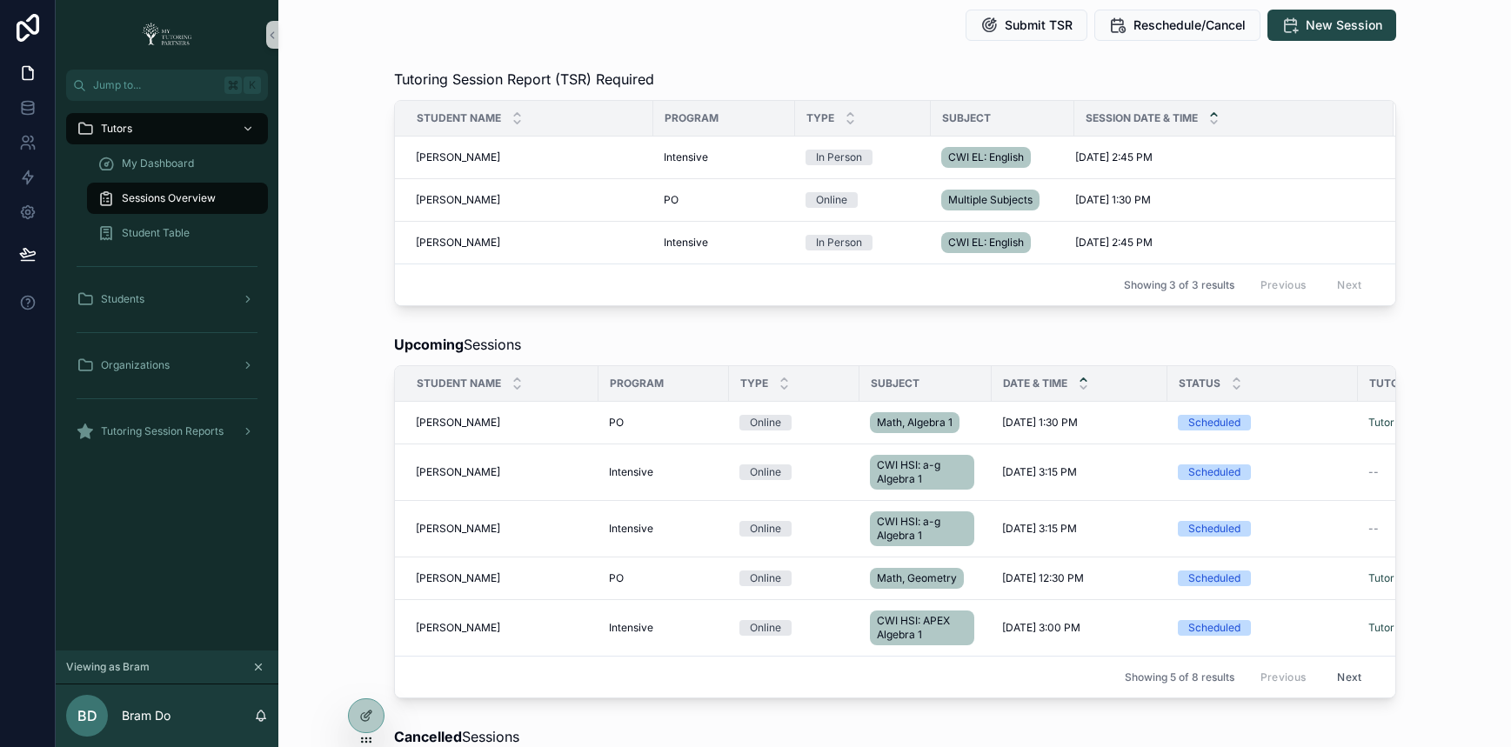
scroll to position [81, 0]
copy span "[PERSON_NAME]"
drag, startPoint x: 504, startPoint y: 632, endPoint x: 398, endPoint y: 635, distance: 105.3
click at [398, 635] on td "Jalaluddin Nemati Jalaluddin Nemati" at bounding box center [496, 629] width 203 height 57
click at [173, 155] on div "My Dashboard" at bounding box center [177, 164] width 160 height 28
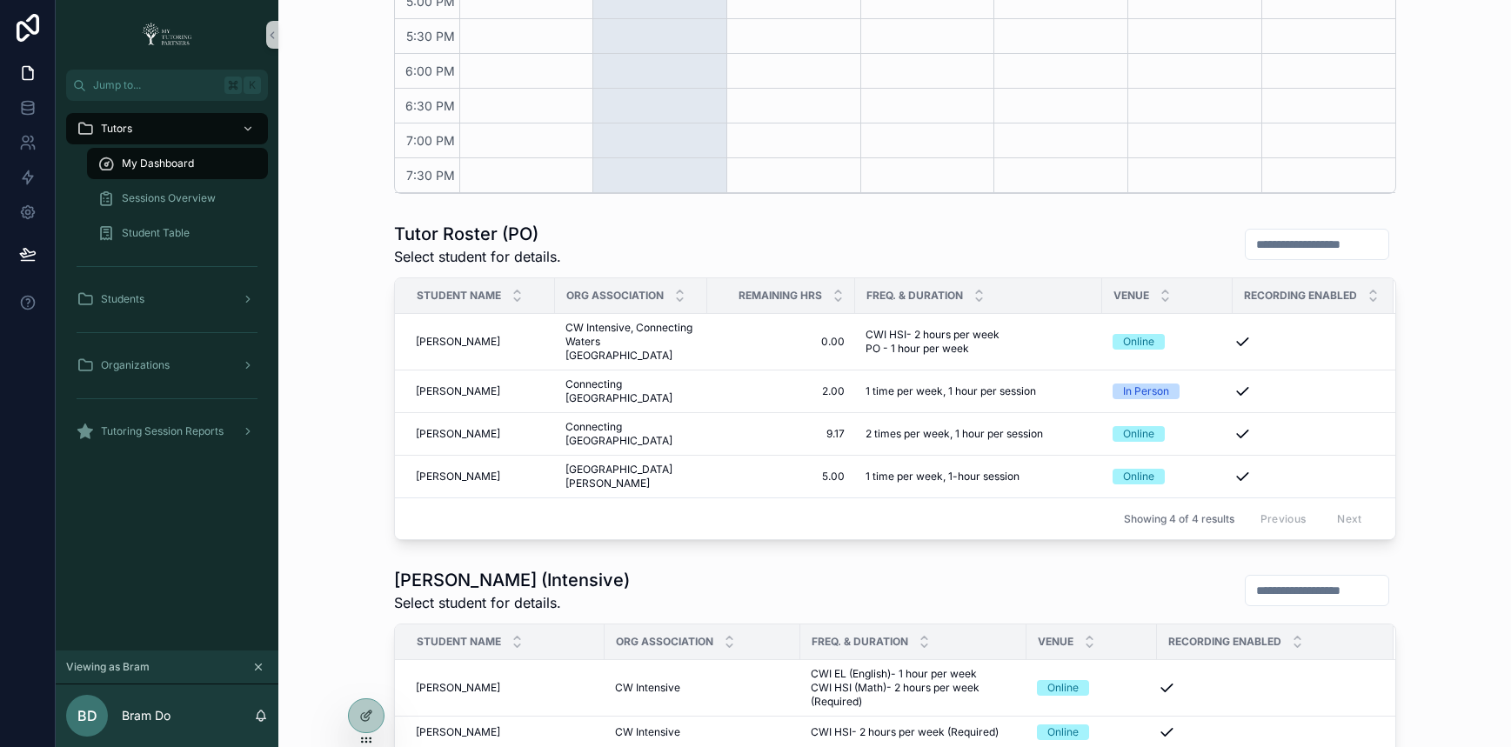
scroll to position [865, 0]
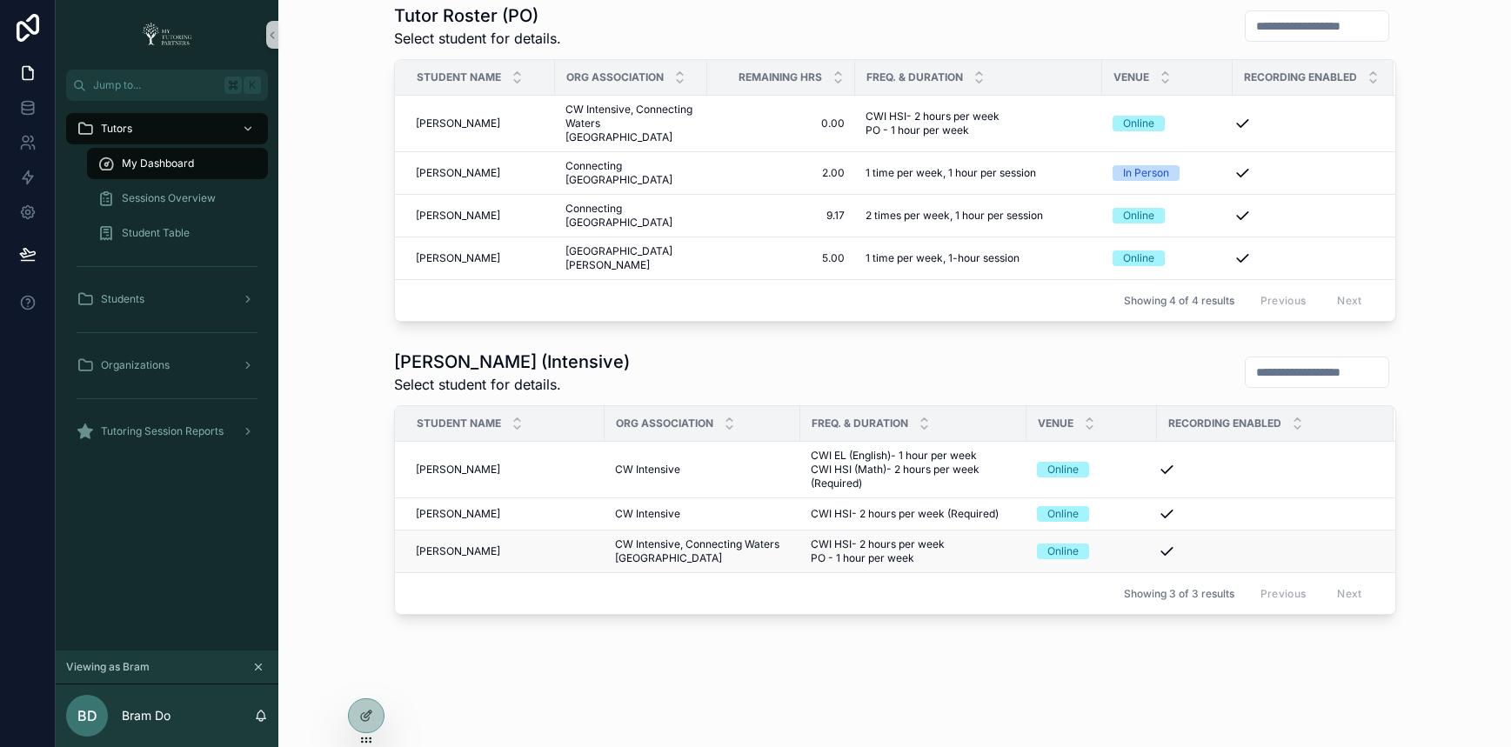
click at [432, 544] on span "[PERSON_NAME]" at bounding box center [458, 551] width 84 height 14
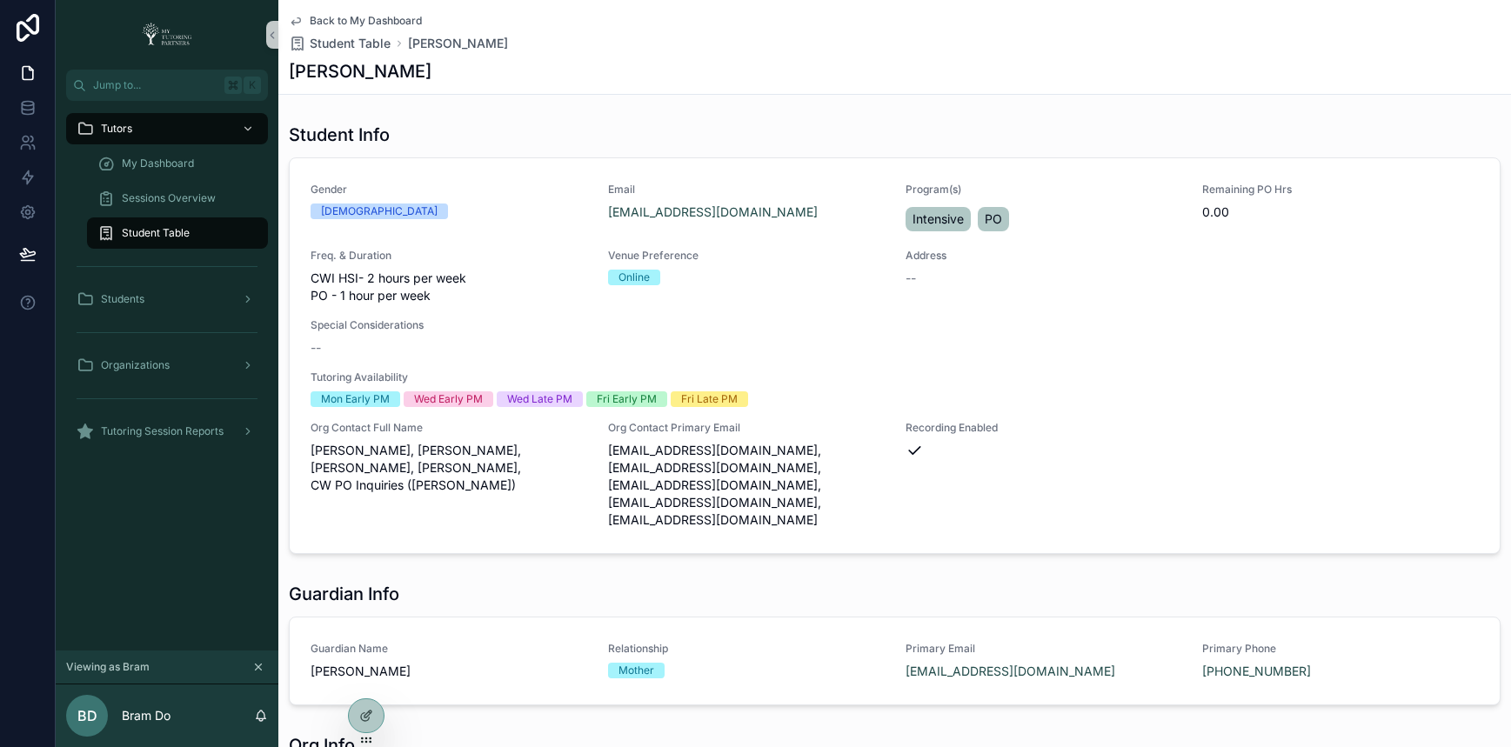
copy h1 "[PERSON_NAME]"
drag, startPoint x: 445, startPoint y: 68, endPoint x: 290, endPoint y: 75, distance: 154.9
click at [290, 75] on div "[PERSON_NAME]" at bounding box center [894, 71] width 1211 height 24
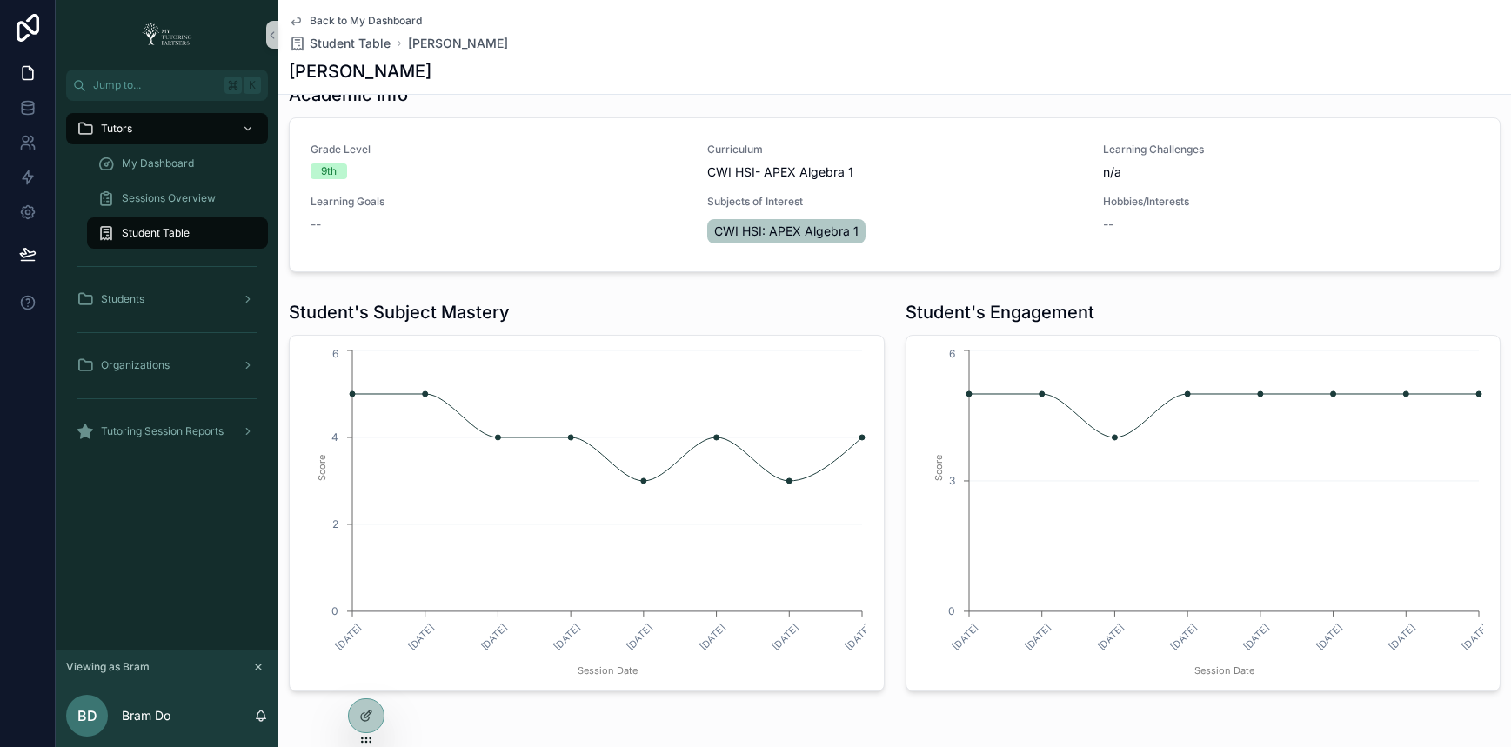
scroll to position [924, 0]
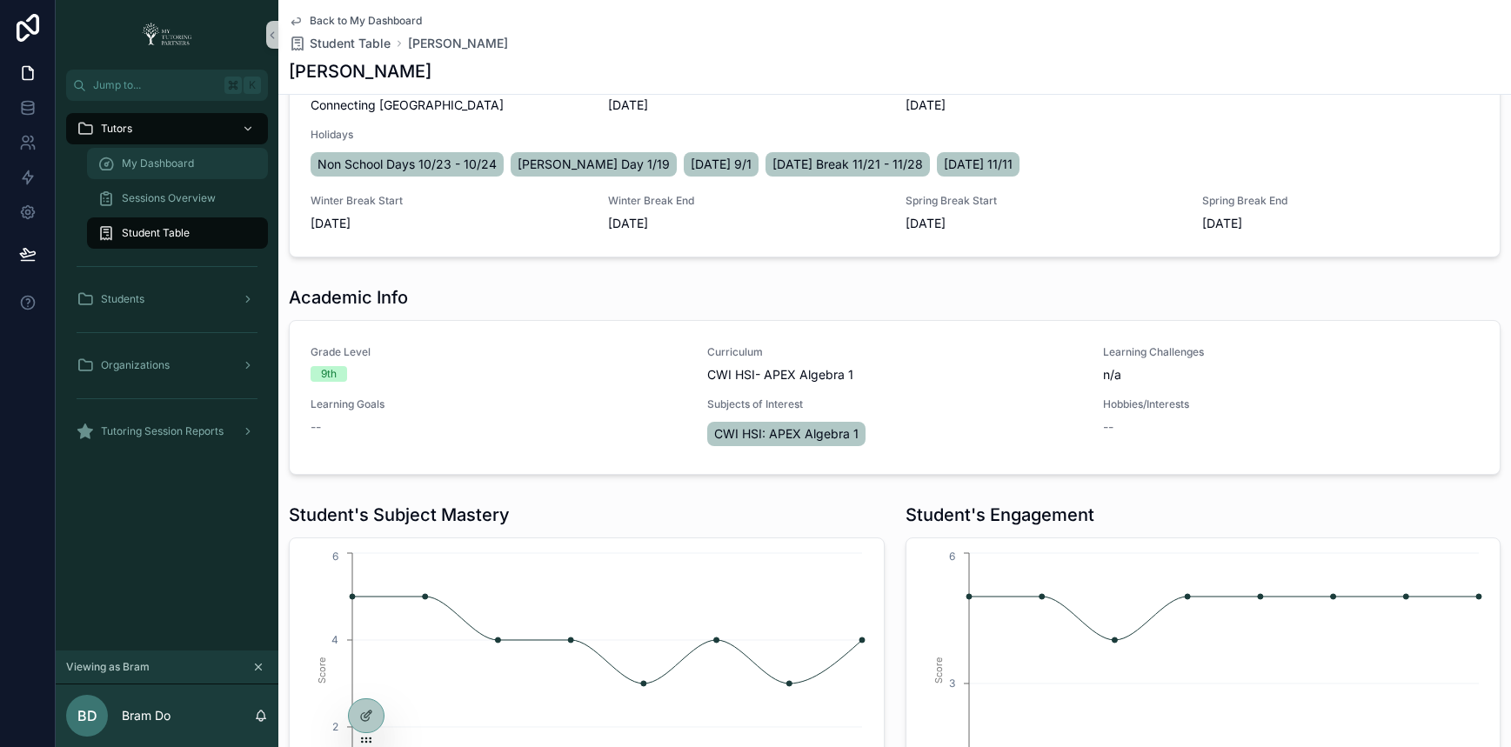
click at [165, 157] on span "My Dashboard" at bounding box center [158, 164] width 72 height 14
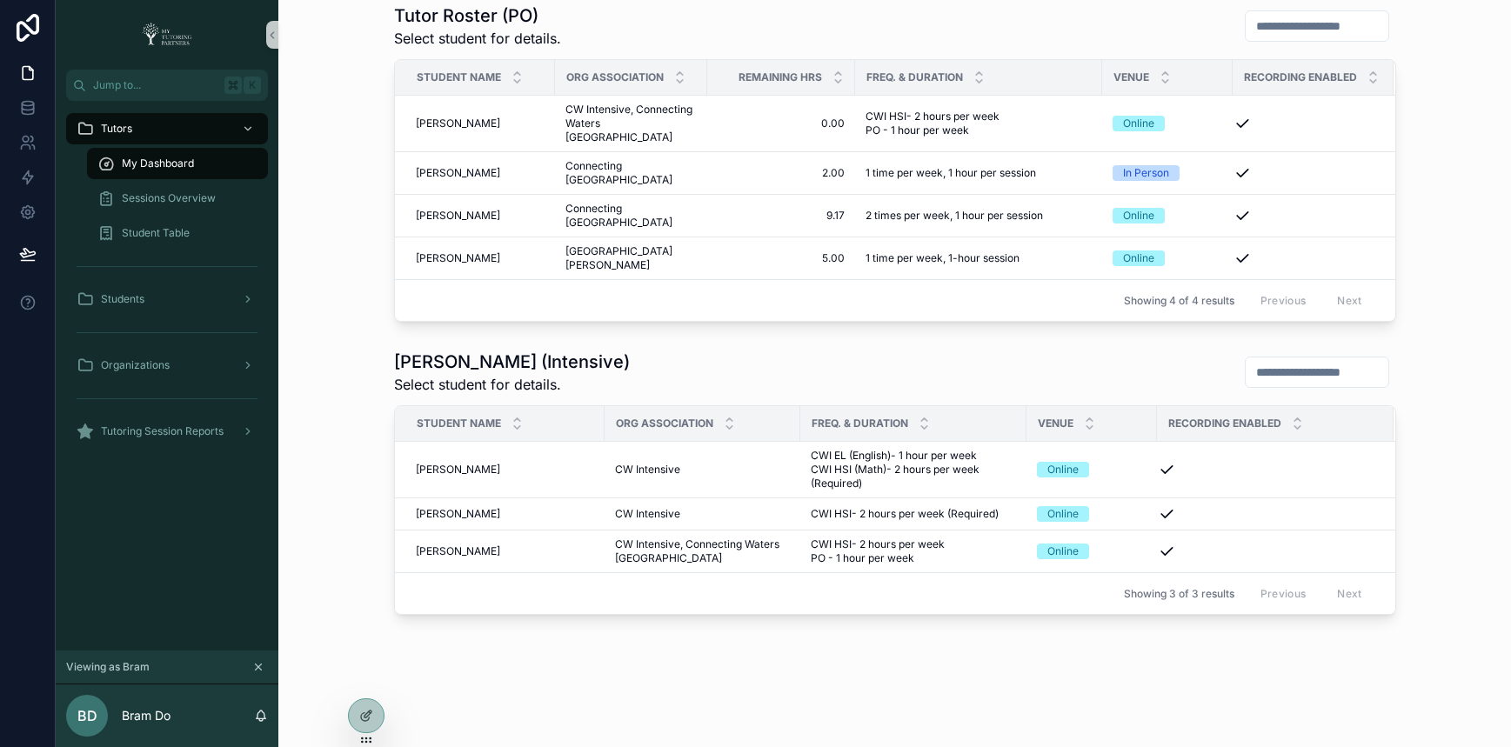
scroll to position [467, 0]
click at [434, 463] on span "[PERSON_NAME]" at bounding box center [458, 470] width 84 height 14
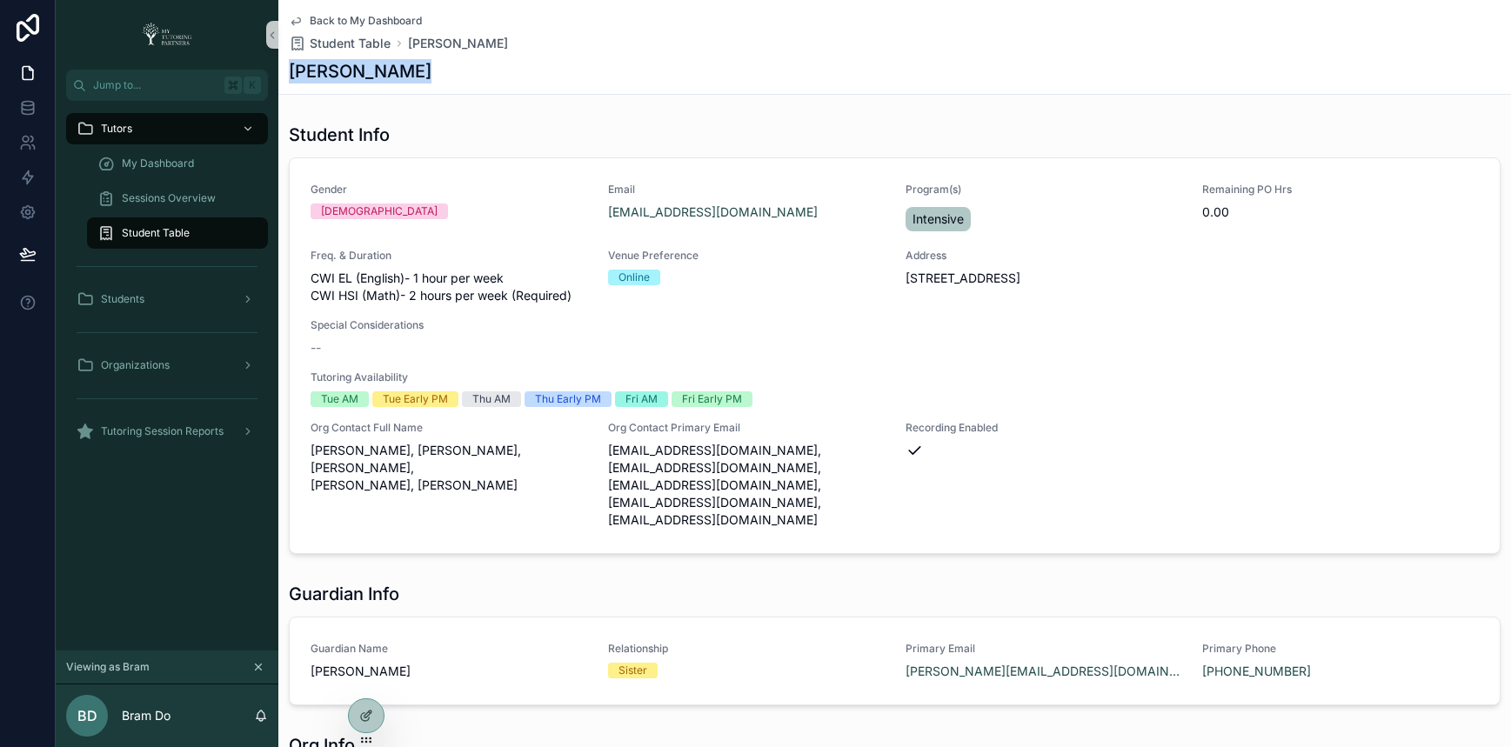
copy h1 "[PERSON_NAME]"
drag, startPoint x: 417, startPoint y: 76, endPoint x: 281, endPoint y: 77, distance: 136.5
click at [281, 77] on div "Back to My Dashboard Student Table Aditya Sharma Aditya Sharma" at bounding box center [894, 47] width 1232 height 95
click at [168, 199] on span "Sessions Overview" at bounding box center [169, 198] width 94 height 14
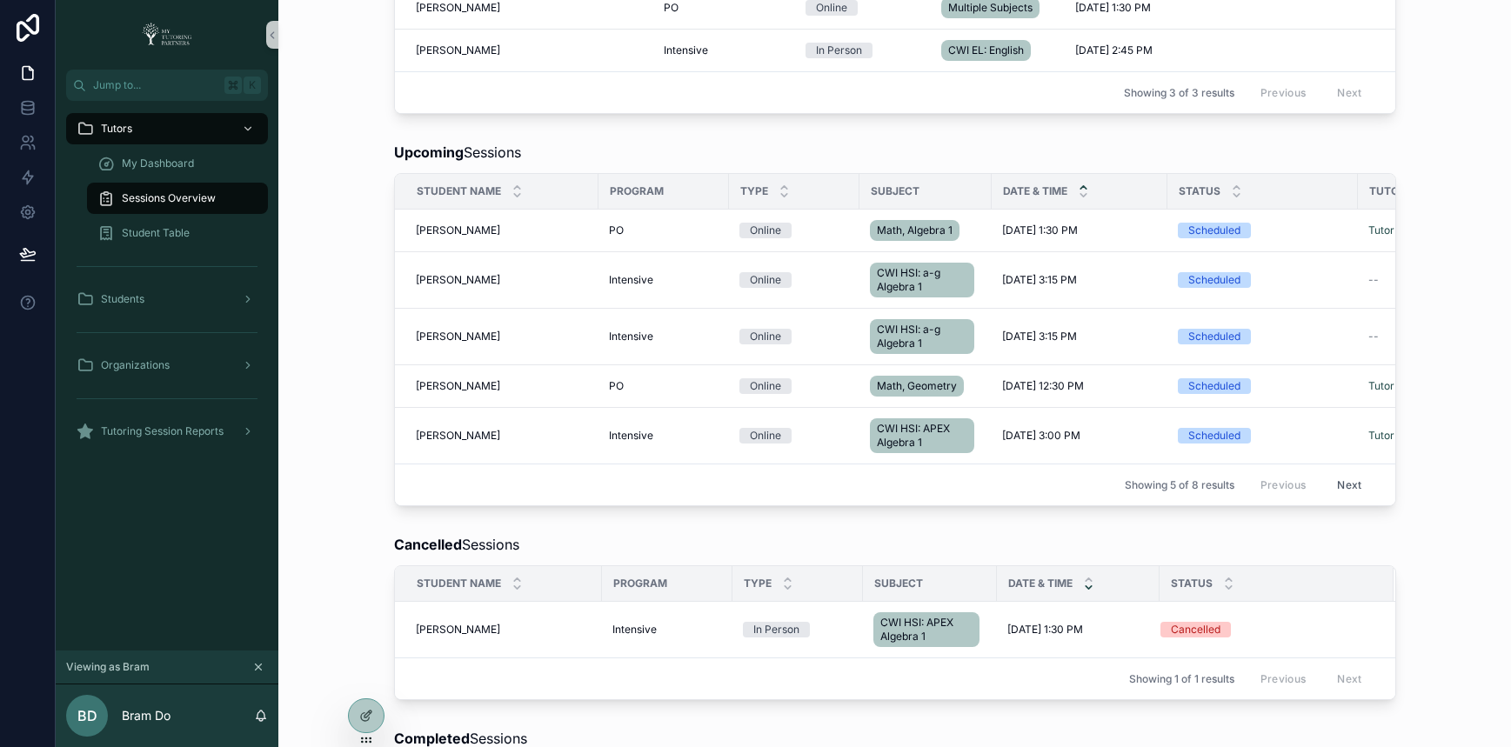
scroll to position [277, 0]
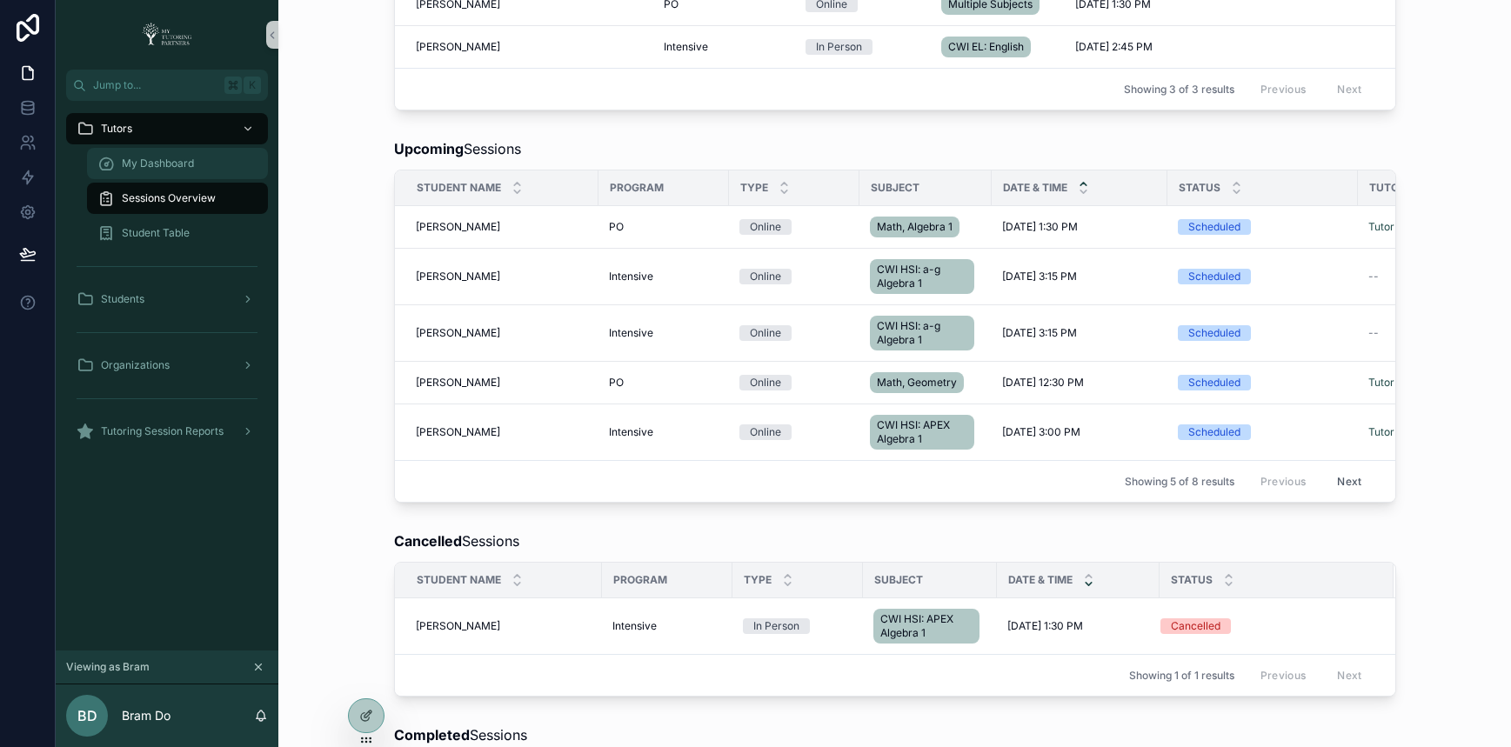
click at [130, 163] on span "My Dashboard" at bounding box center [158, 164] width 72 height 14
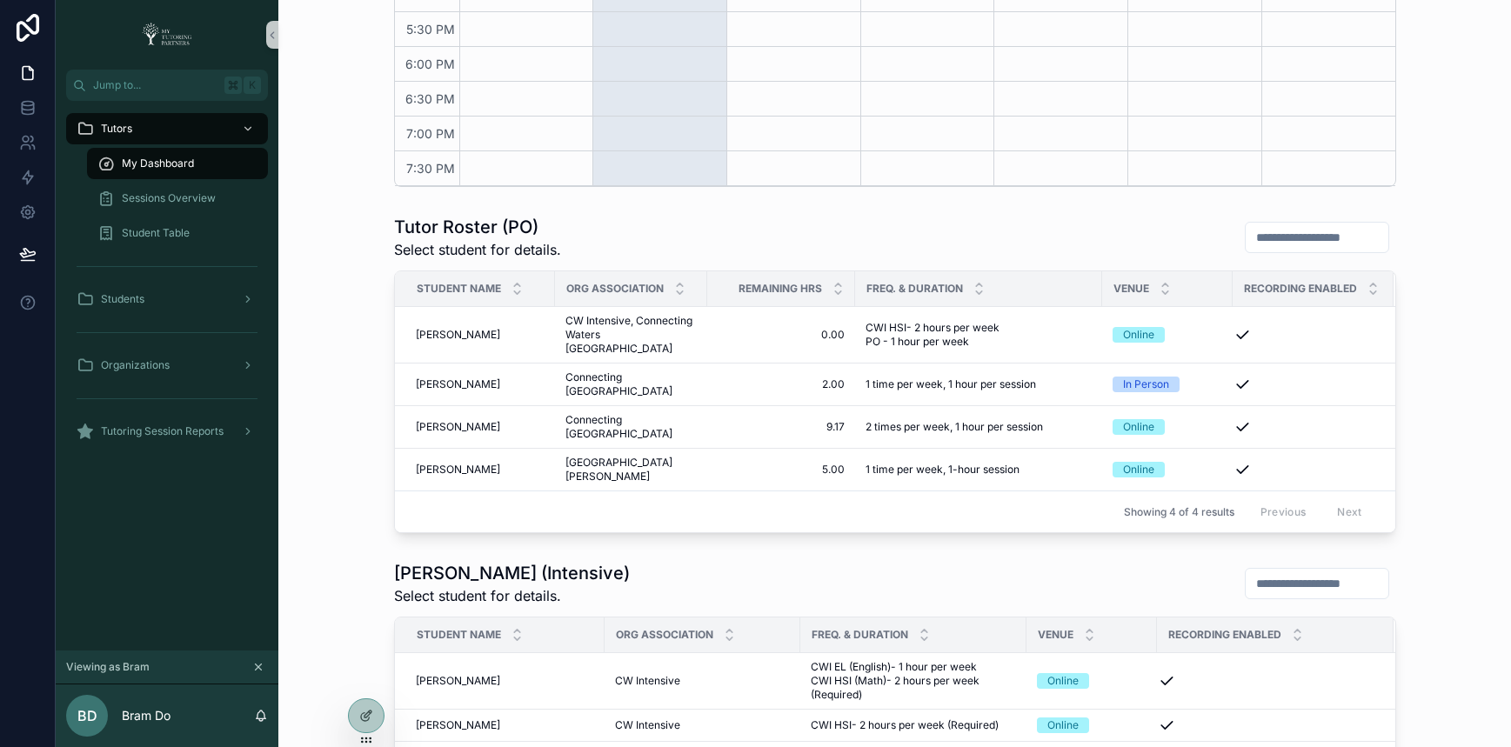
scroll to position [865, 0]
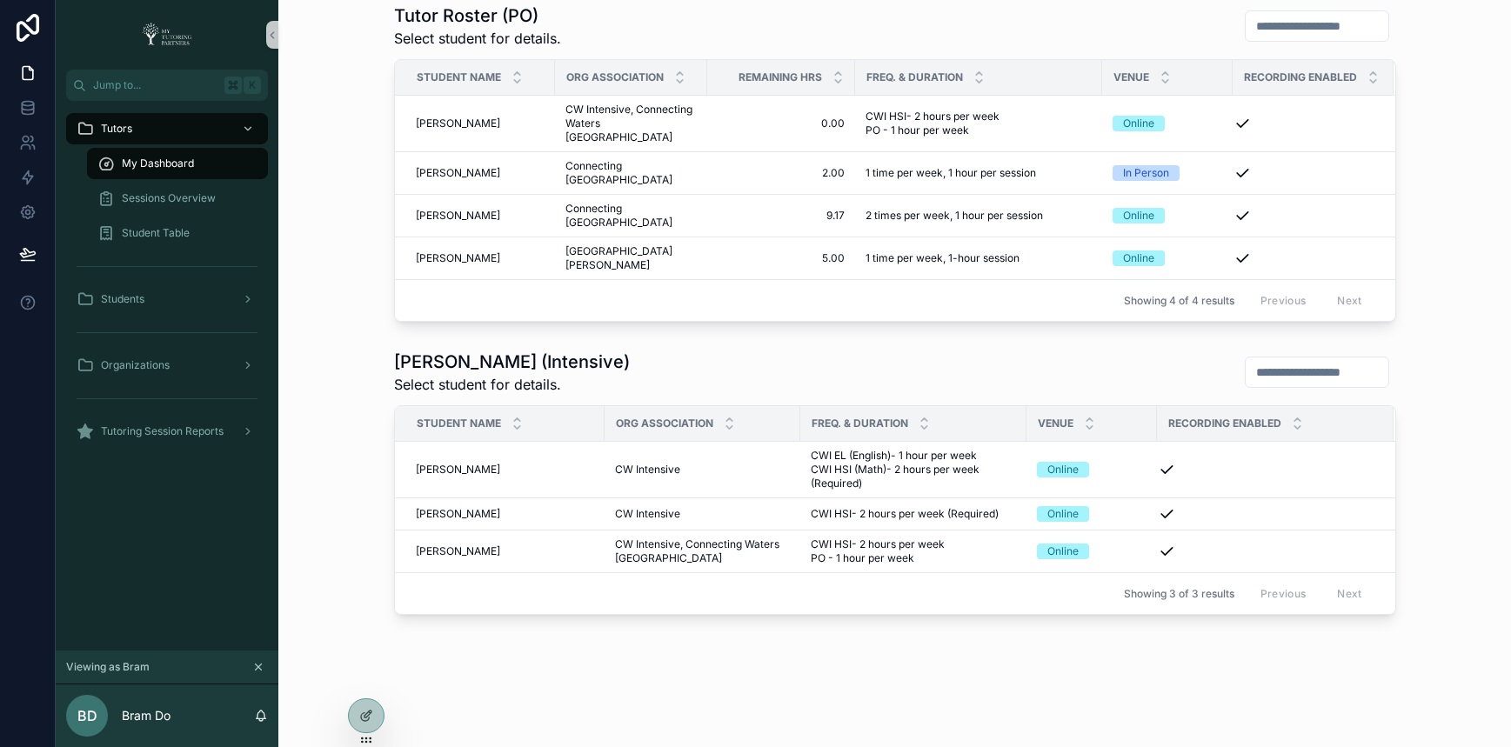
click at [257, 670] on icon "scrollable content" at bounding box center [258, 667] width 12 height 12
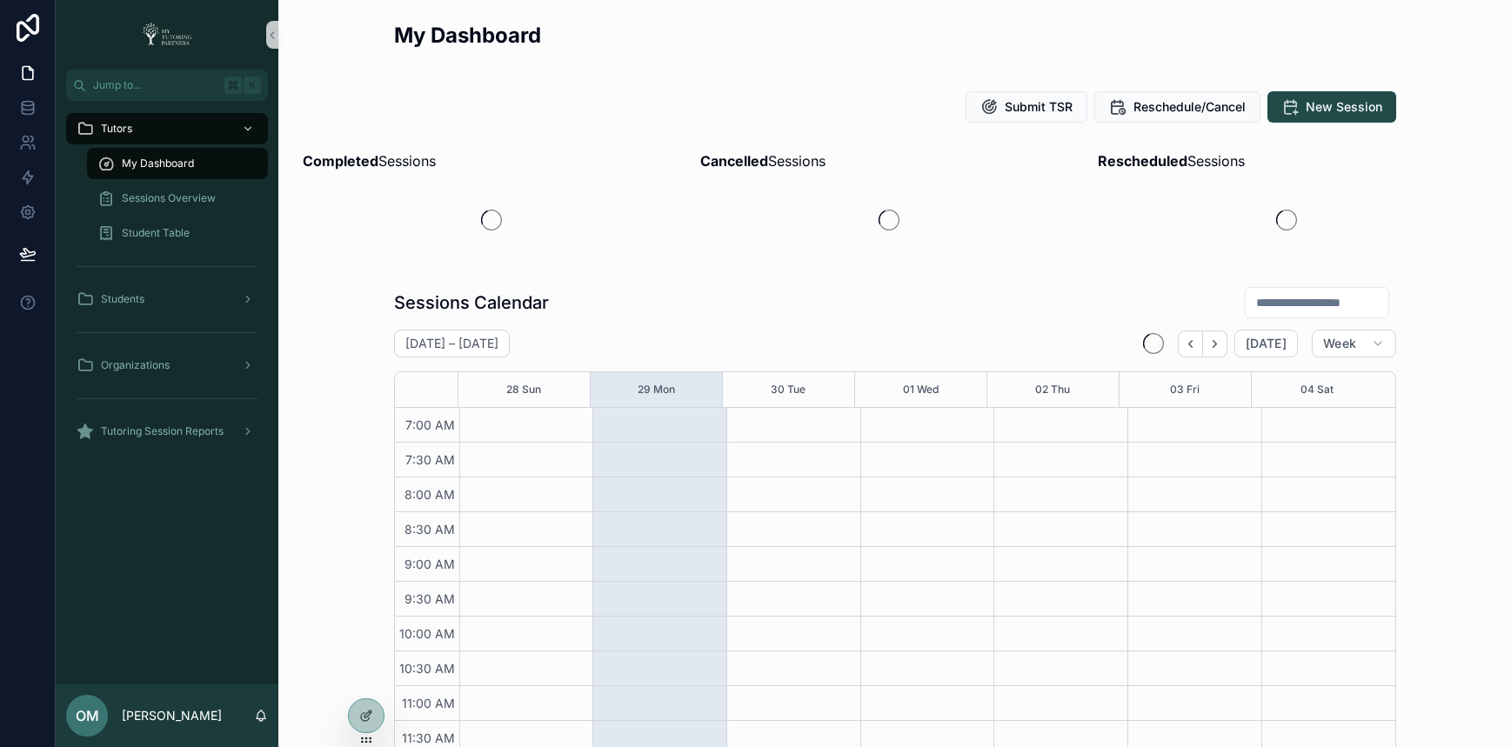
scroll to position [467, 0]
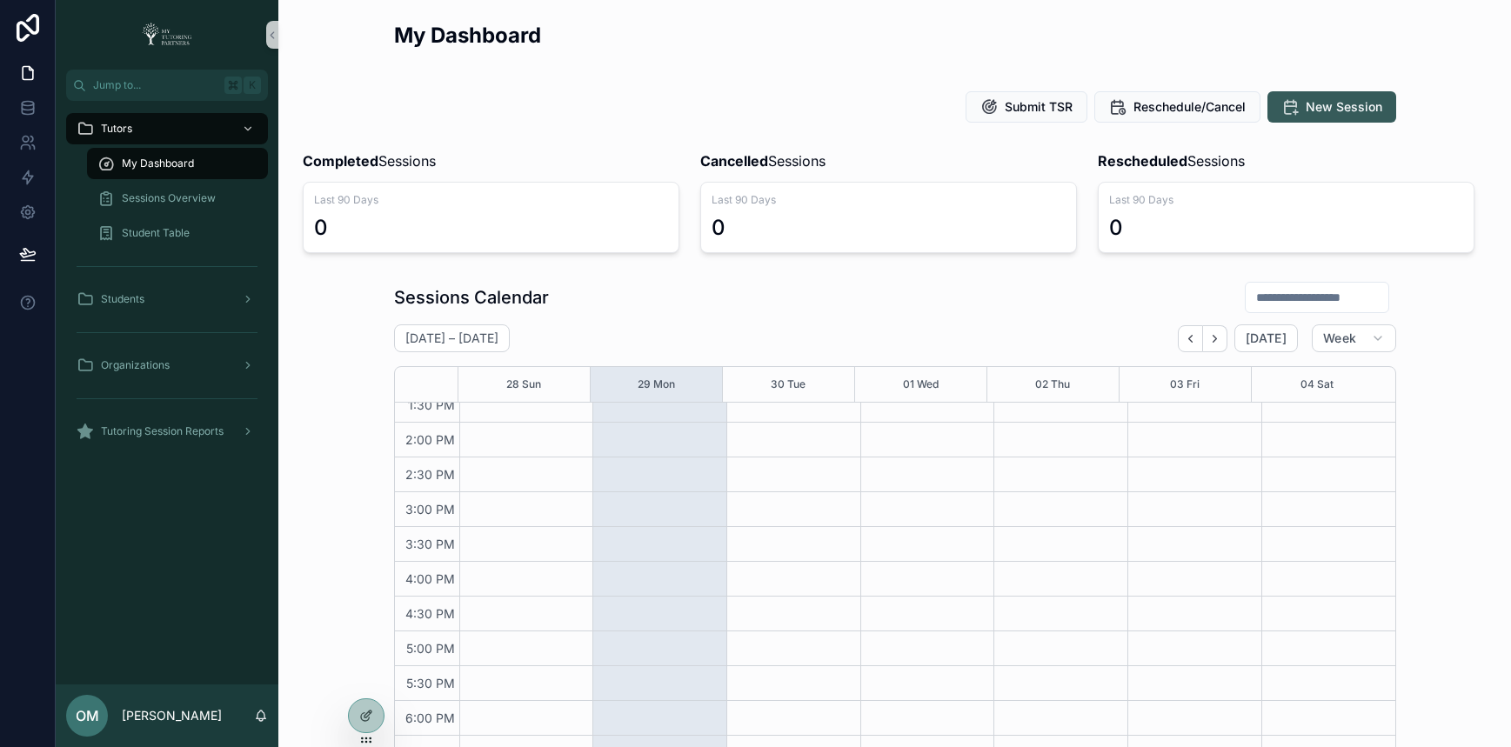
click at [1331, 99] on span "New Session" at bounding box center [1343, 106] width 77 height 17
click at [1316, 109] on span "New Session" at bounding box center [1343, 106] width 77 height 17
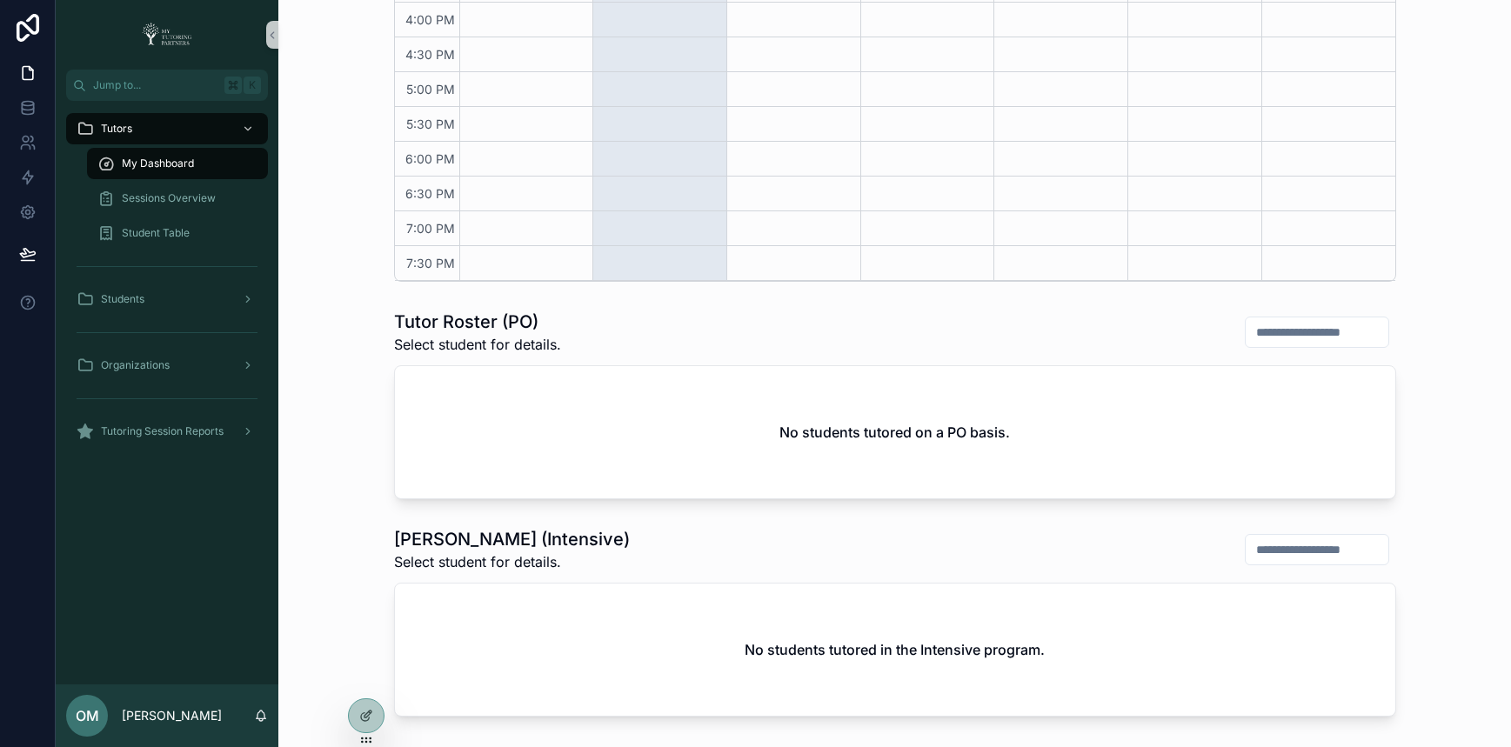
scroll to position [675, 0]
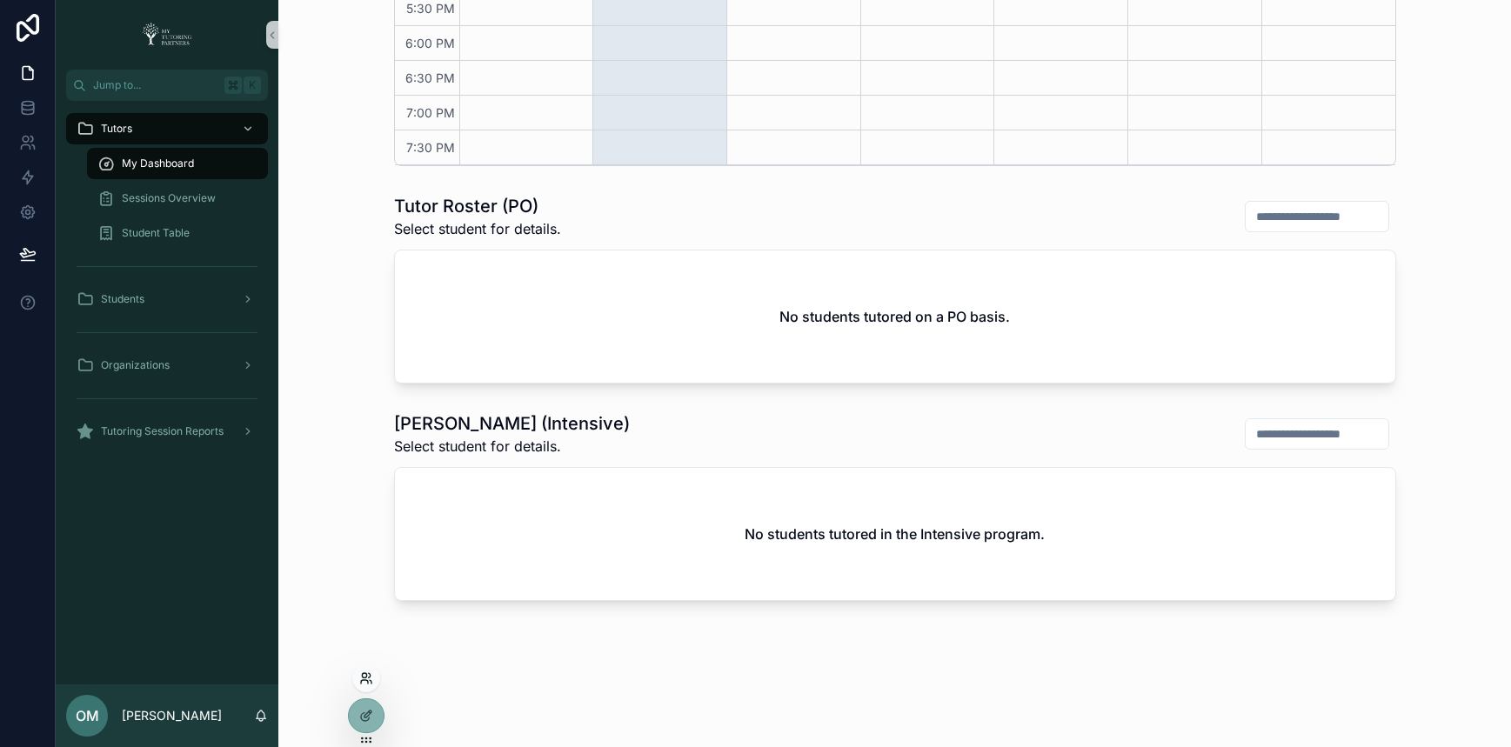
click at [369, 681] on icon at bounding box center [366, 678] width 14 height 14
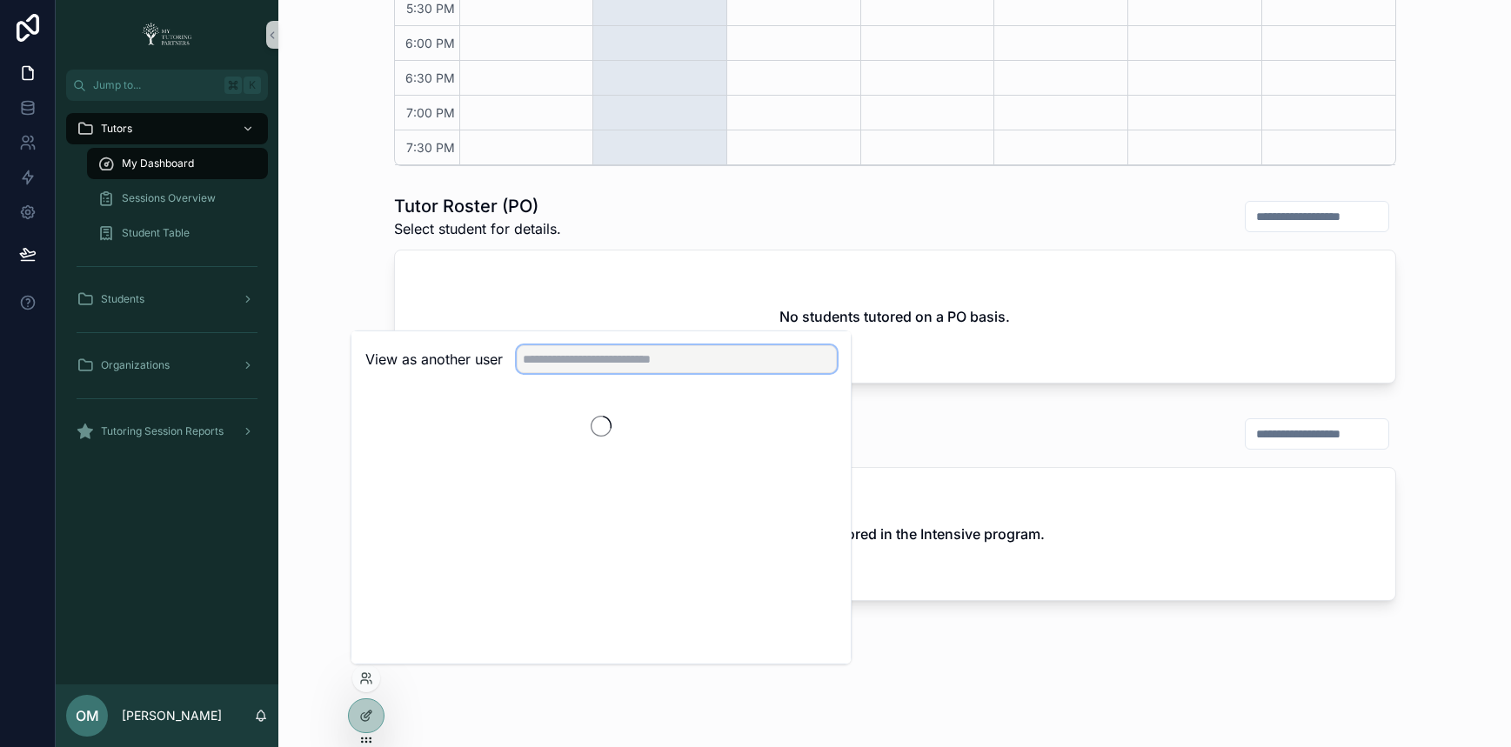
click at [691, 364] on input "text" at bounding box center [677, 359] width 320 height 28
type input "****"
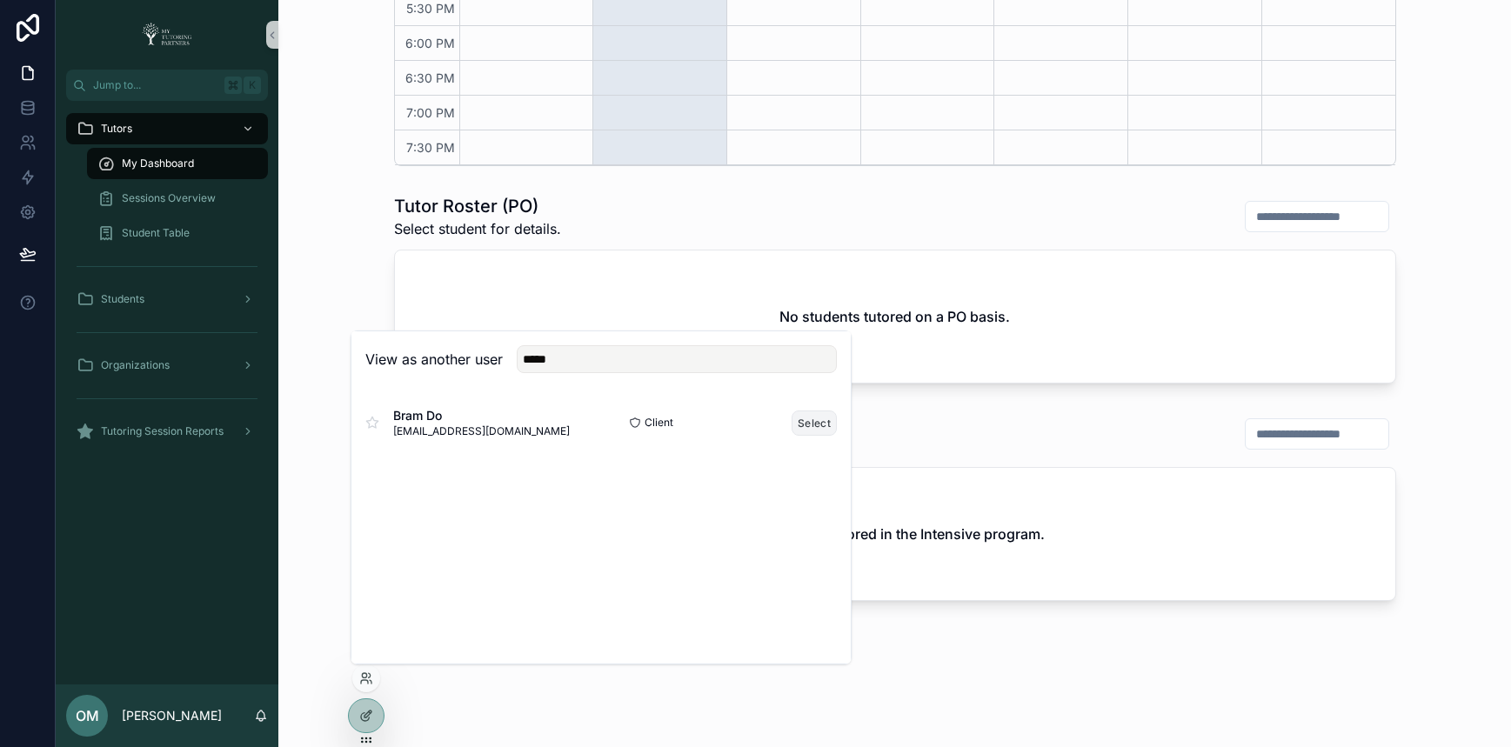
click at [810, 424] on button "Select" at bounding box center [813, 422] width 45 height 25
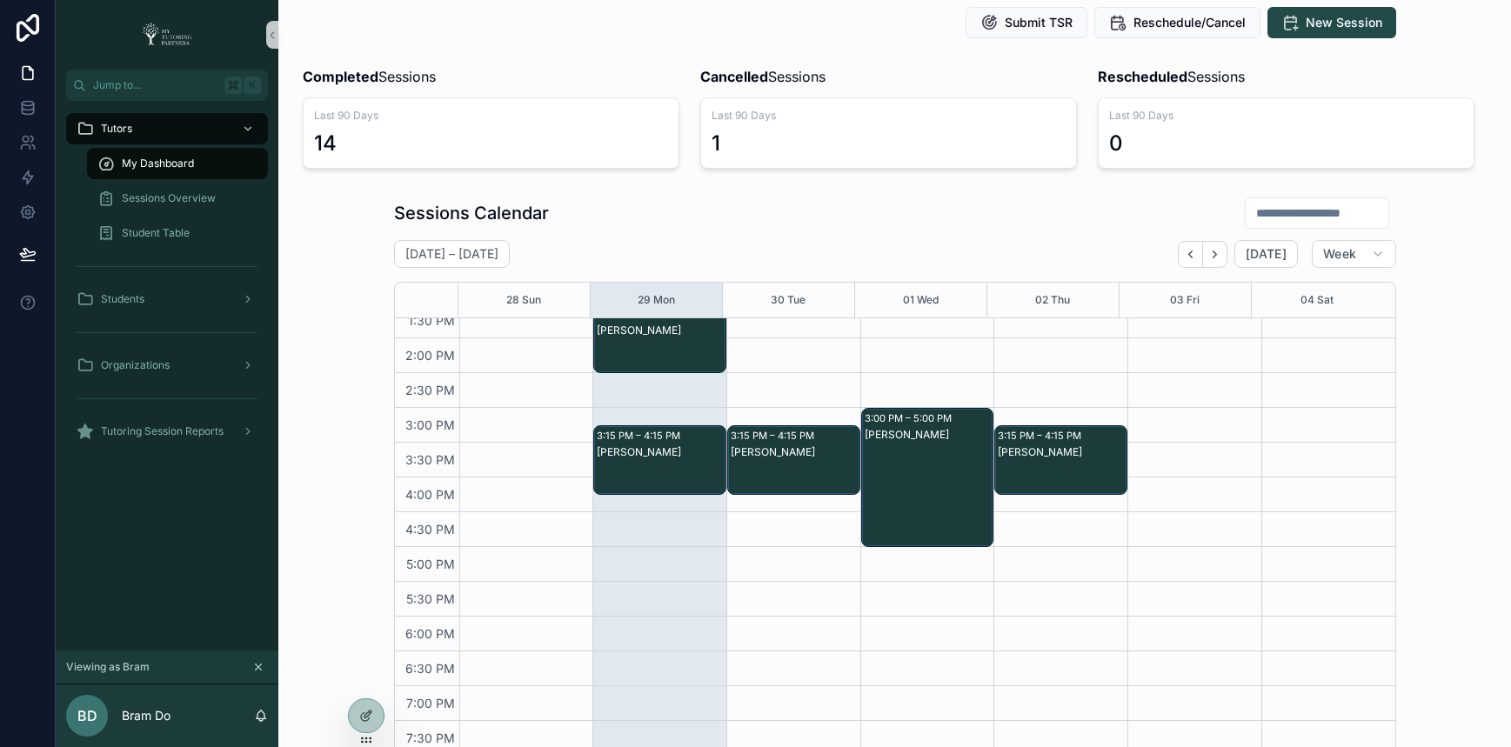
scroll to position [865, 0]
